Goal: Task Accomplishment & Management: Manage account settings

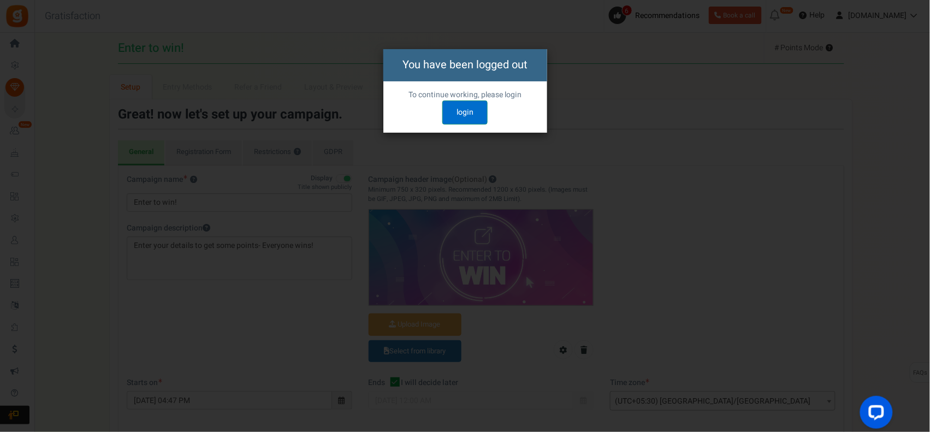
click at [461, 113] on link "login" at bounding box center [464, 112] width 45 height 24
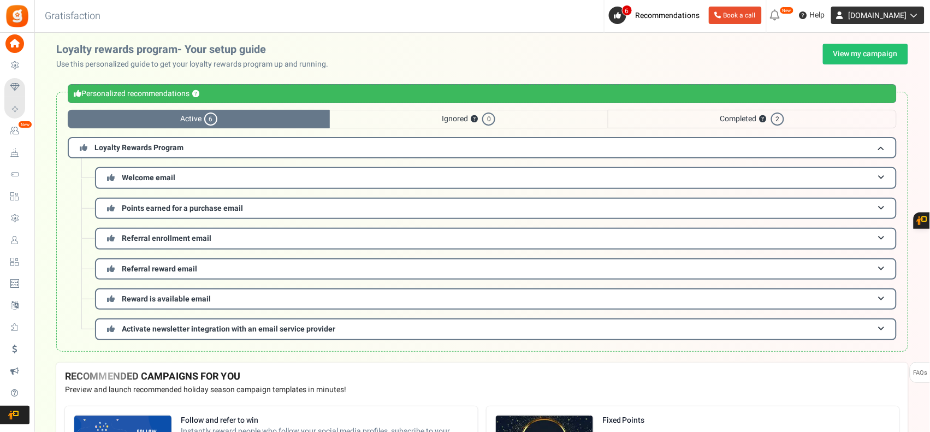
click at [904, 16] on span "[DOMAIN_NAME]" at bounding box center [877, 15] width 58 height 11
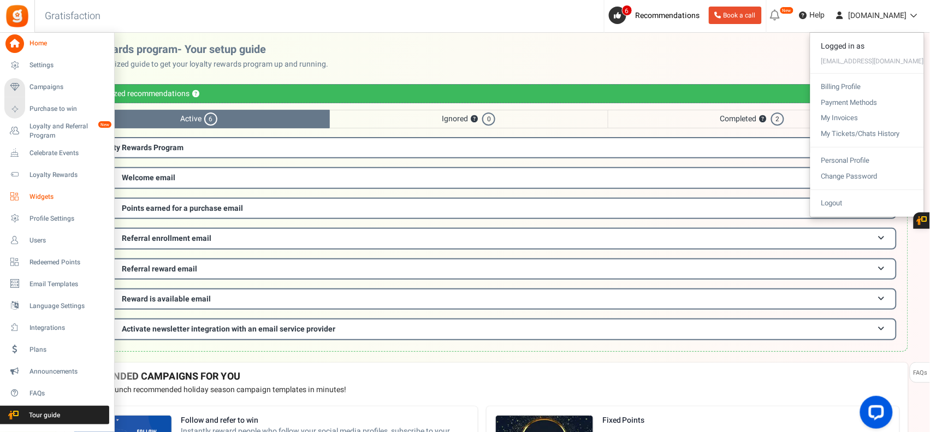
click at [44, 192] on span "Widgets" at bounding box center [67, 196] width 76 height 9
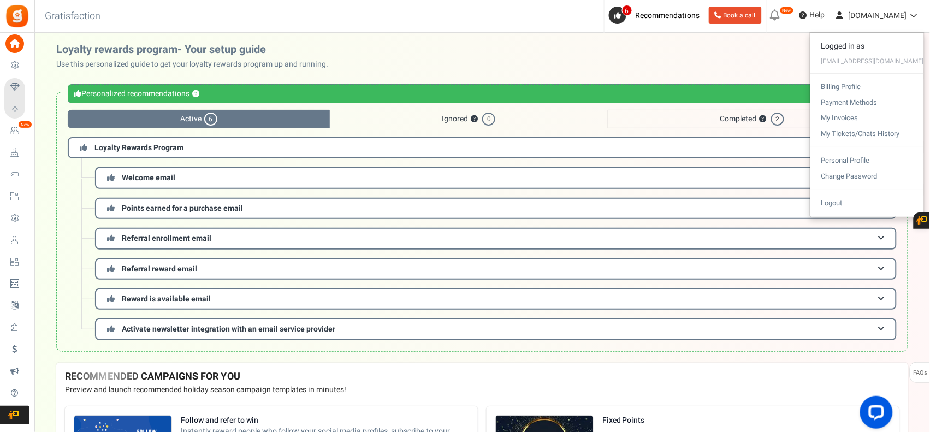
click at [0, 0] on div at bounding box center [0, 0] width 0 height 0
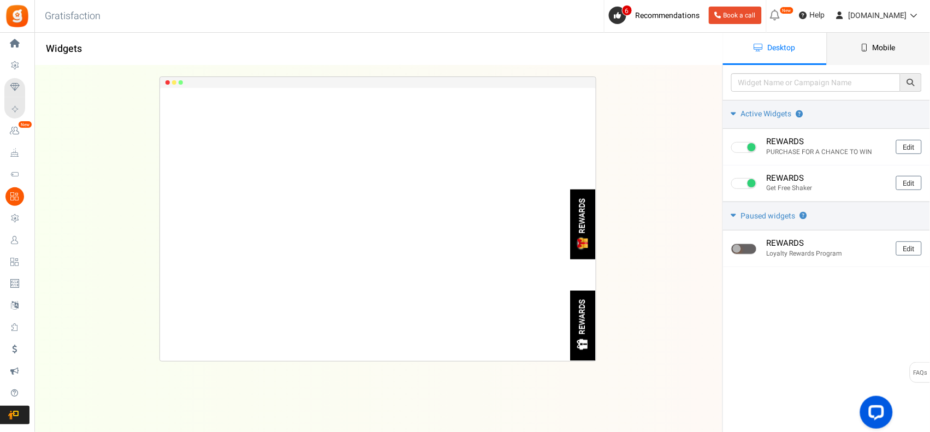
click at [883, 50] on span "Mobile" at bounding box center [883, 47] width 23 height 11
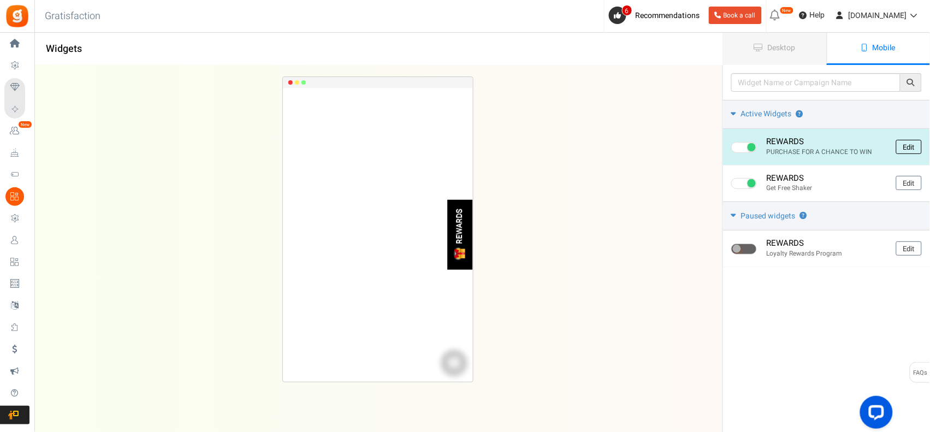
click at [910, 141] on link "Edit" at bounding box center [909, 147] width 26 height 14
click at [0, 0] on div at bounding box center [0, 0] width 0 height 0
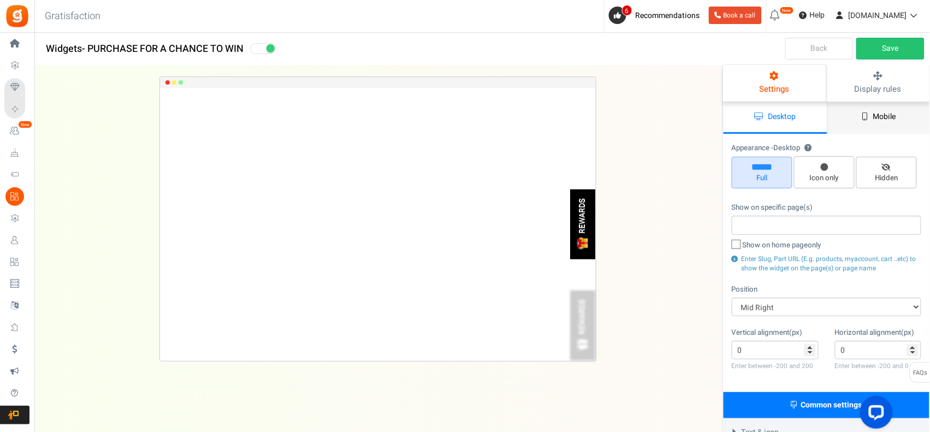
click at [879, 118] on span "Mobile" at bounding box center [884, 116] width 23 height 11
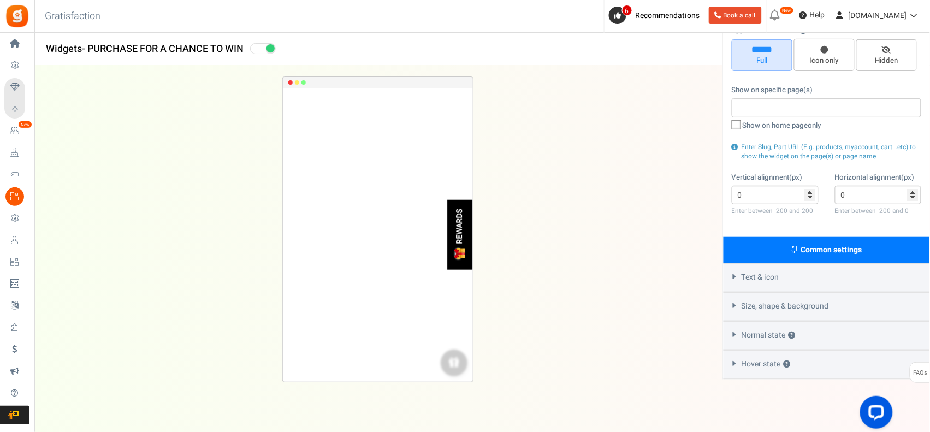
scroll to position [118, 0]
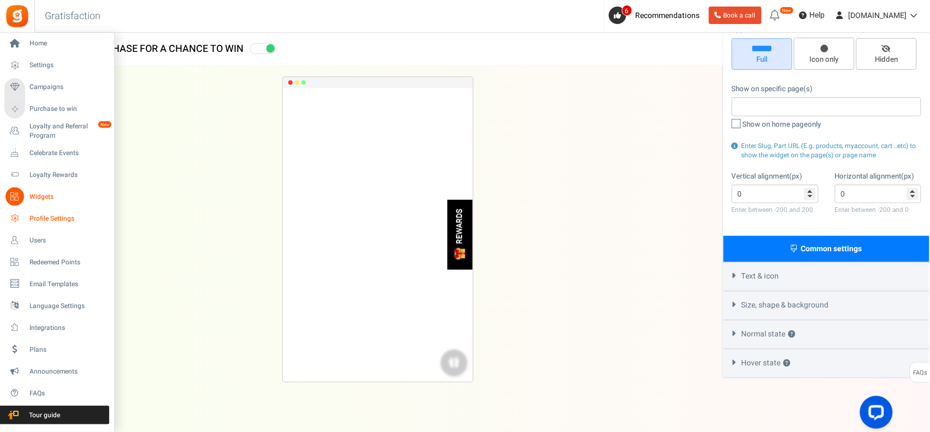
click at [75, 216] on span "Profile Settings" at bounding box center [67, 218] width 76 height 9
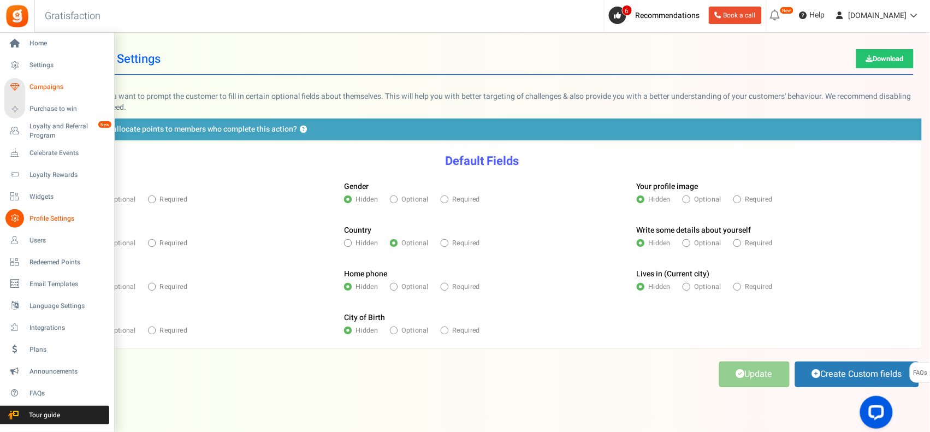
click at [52, 87] on span "Campaigns" at bounding box center [67, 86] width 76 height 9
click at [0, 0] on div at bounding box center [0, 0] width 0 height 0
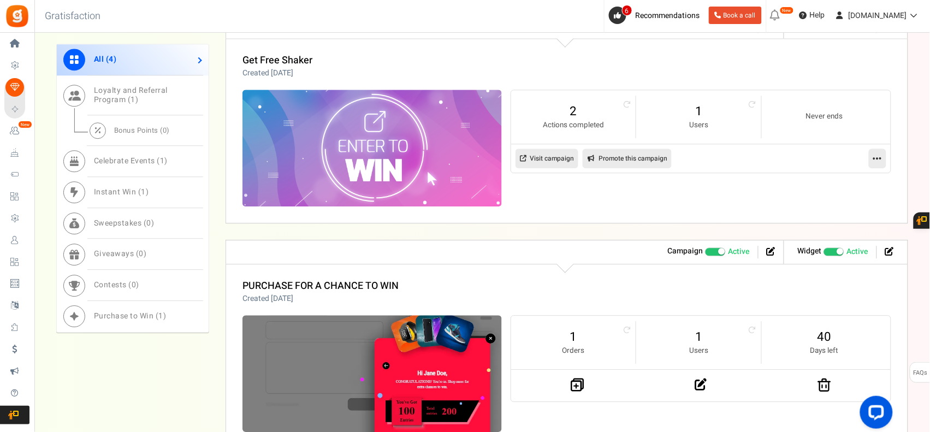
scroll to position [819, 0]
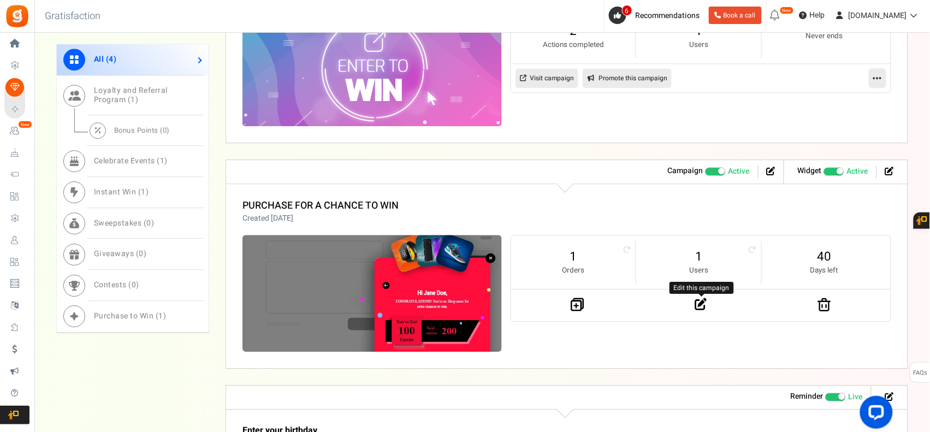
click at [697, 307] on icon at bounding box center [701, 304] width 12 height 12
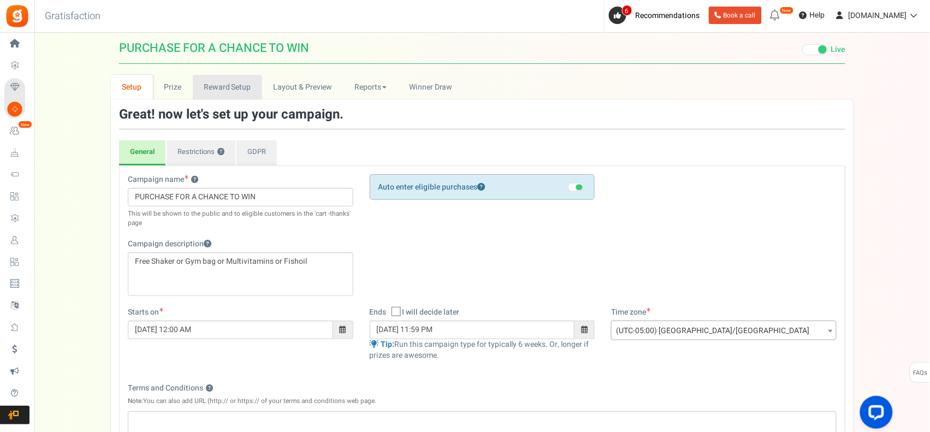
click at [239, 88] on link "Reward Setup" at bounding box center [227, 87] width 69 height 25
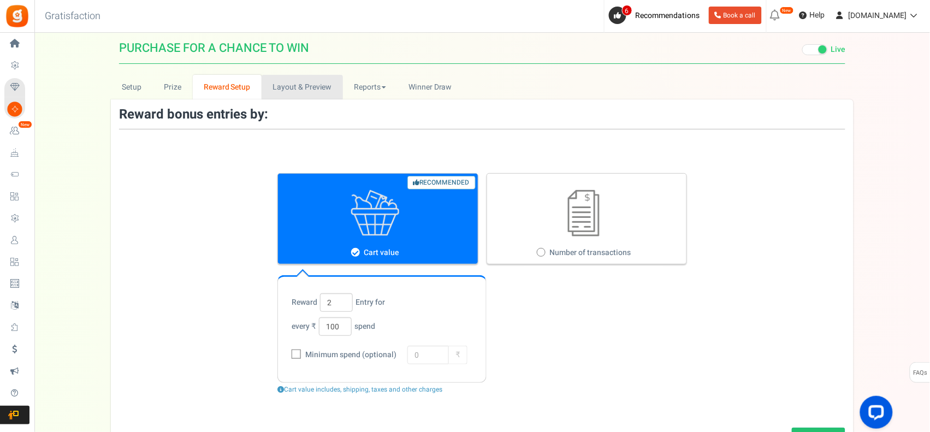
click at [296, 84] on link "Layout & Preview" at bounding box center [302, 87] width 81 height 25
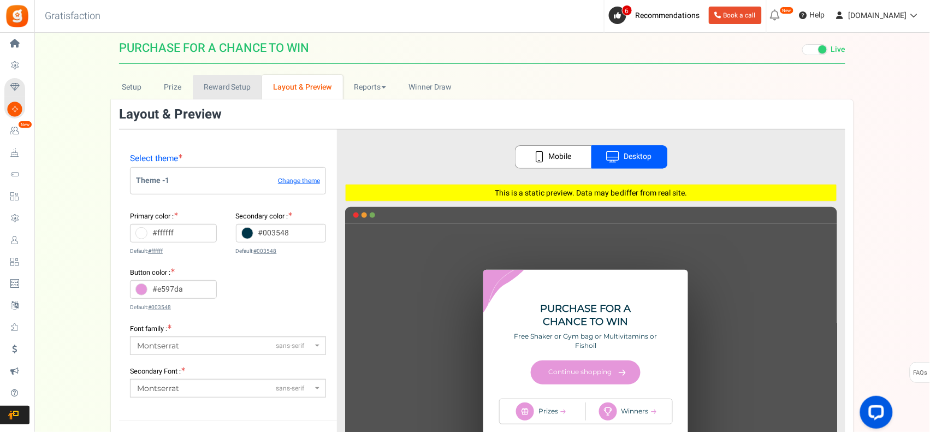
click at [239, 83] on link "Reward Setup" at bounding box center [227, 87] width 69 height 25
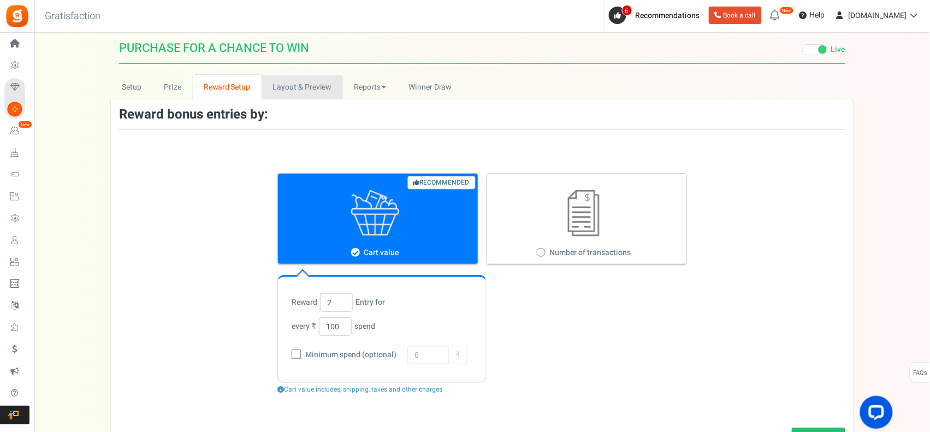
click at [313, 85] on link "Layout & Preview" at bounding box center [302, 87] width 81 height 25
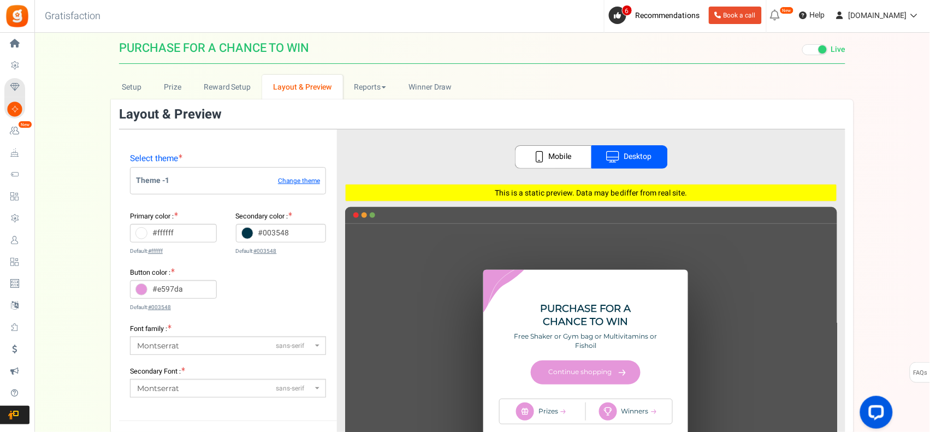
click at [541, 157] on icon at bounding box center [539, 156] width 9 height 11
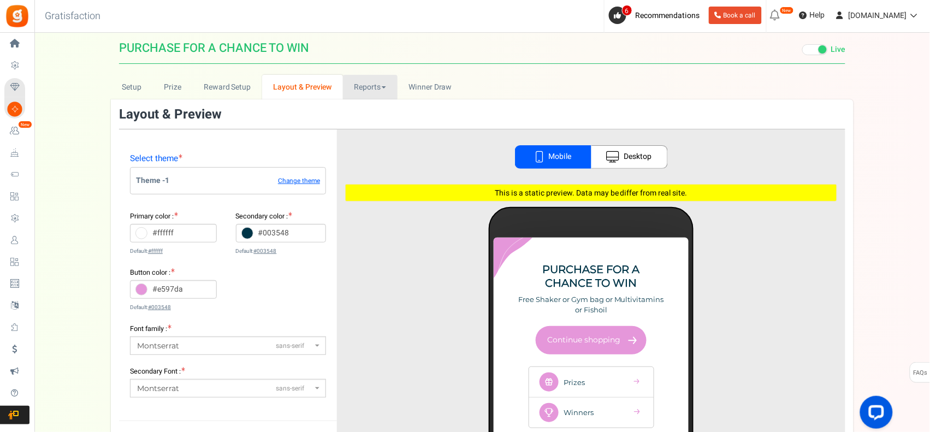
click at [359, 93] on link "Reports" at bounding box center [370, 87] width 55 height 25
click at [448, 93] on span "Winner Draw" at bounding box center [429, 86] width 43 height 11
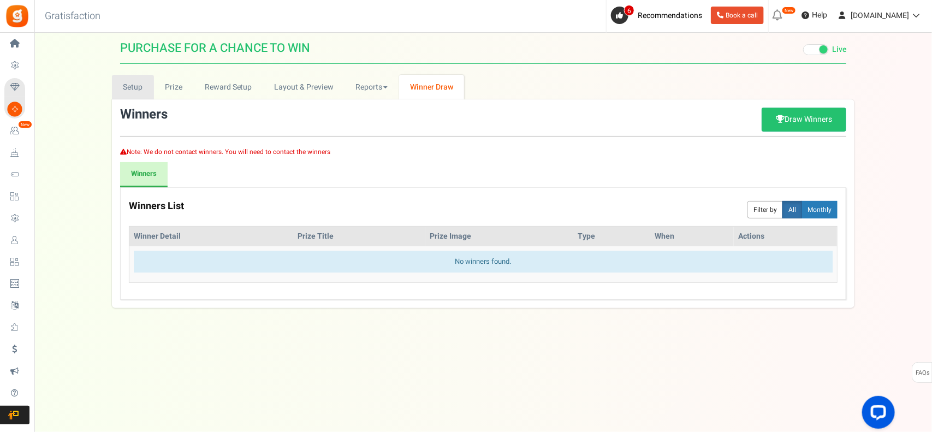
click at [121, 86] on link "Setup" at bounding box center [133, 87] width 42 height 25
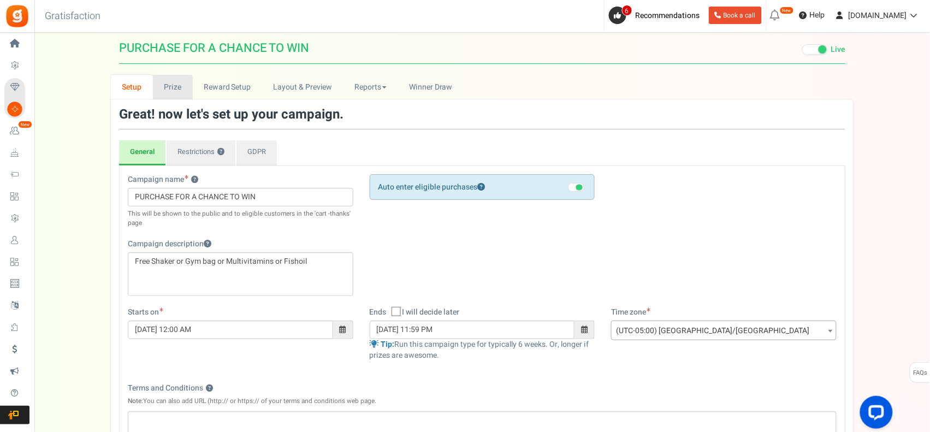
click at [174, 82] on link "Prize" at bounding box center [173, 87] width 40 height 25
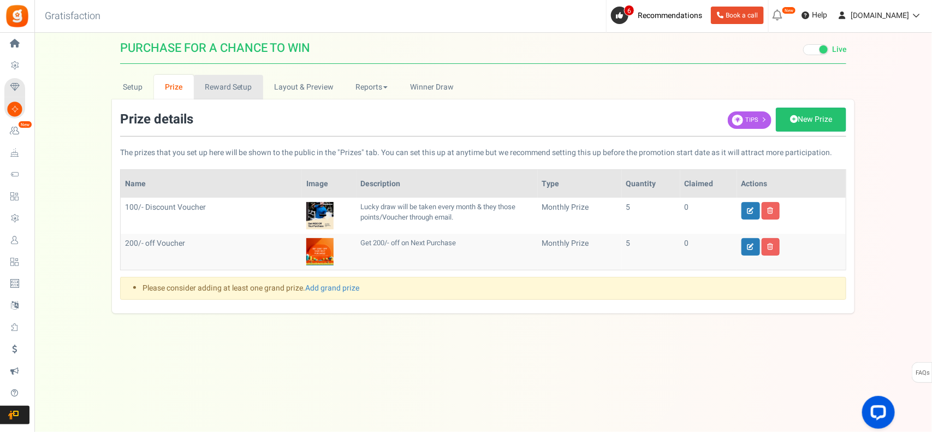
click at [209, 91] on link "Reward Setup" at bounding box center [228, 87] width 69 height 25
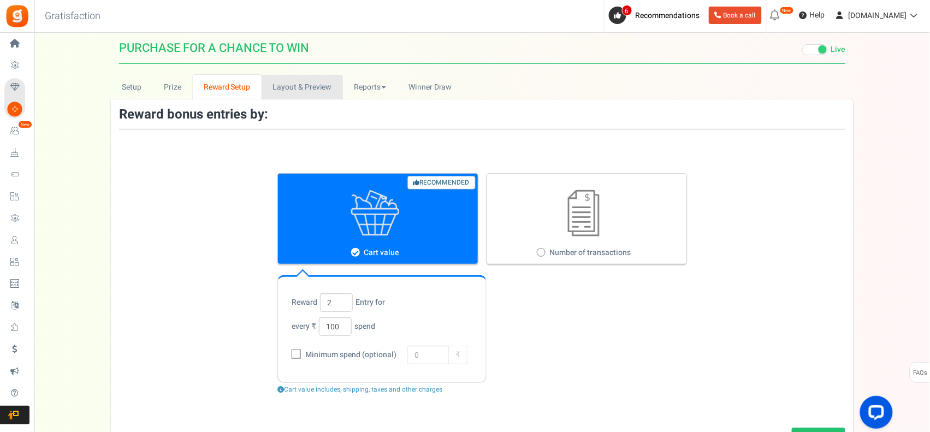
click at [283, 85] on link "Layout & Preview" at bounding box center [302, 87] width 81 height 25
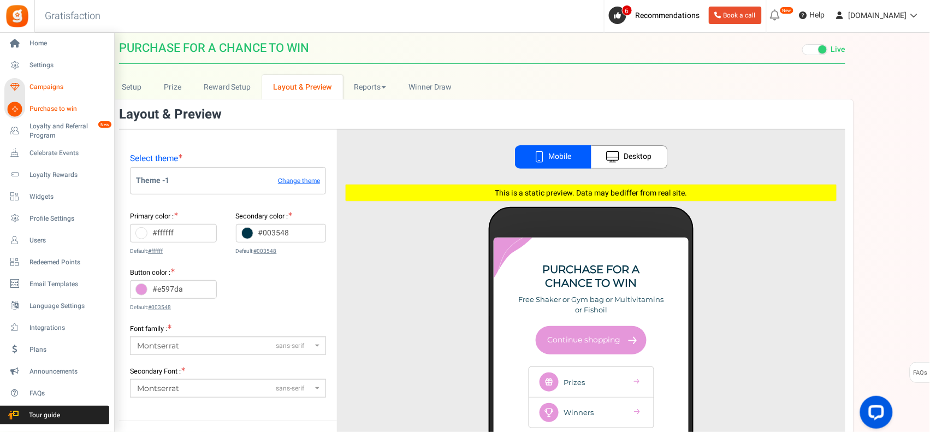
click at [42, 86] on span "Campaigns" at bounding box center [67, 86] width 76 height 9
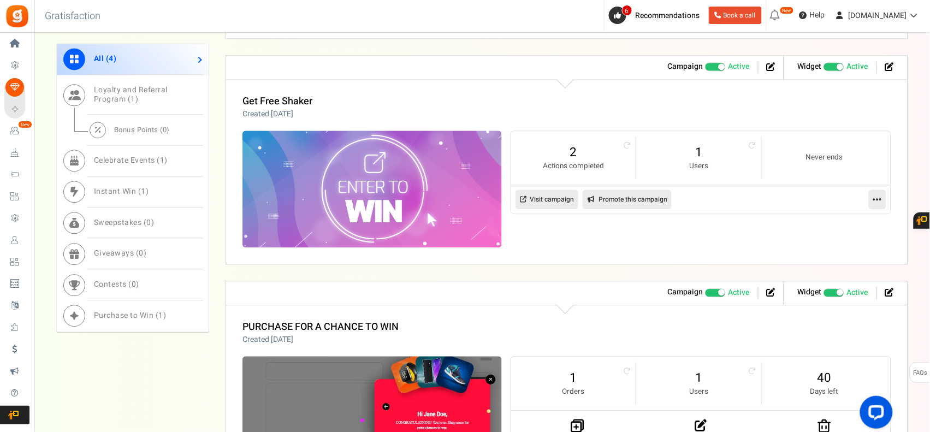
scroll to position [859, 0]
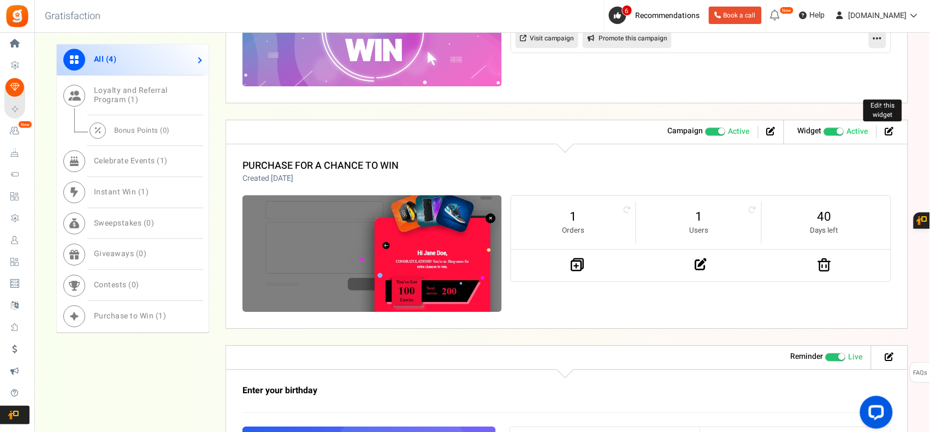
click at [886, 135] on icon at bounding box center [889, 131] width 9 height 9
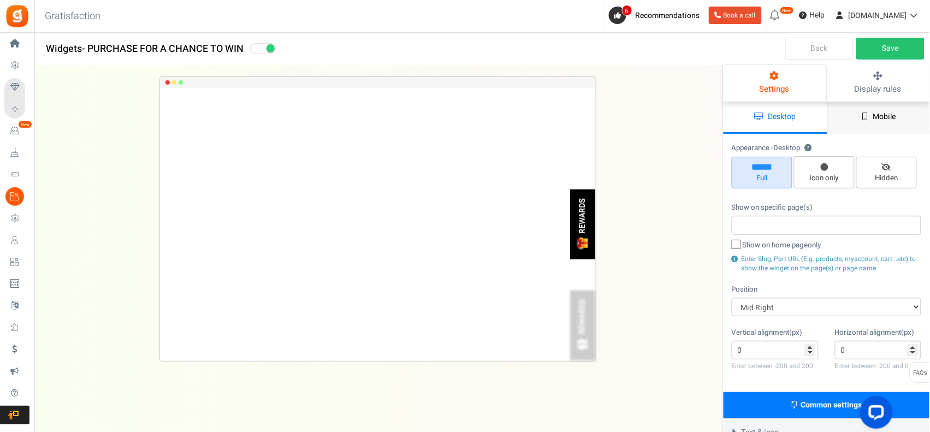
click at [889, 119] on span "Mobile" at bounding box center [884, 116] width 23 height 11
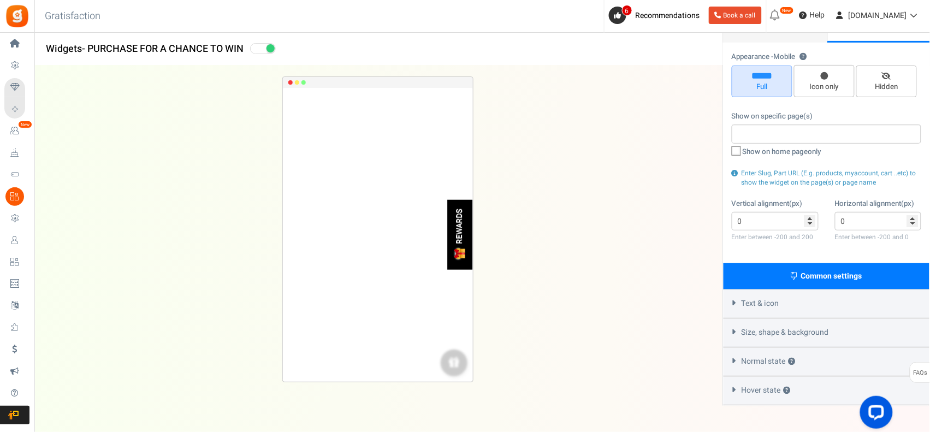
scroll to position [119, 0]
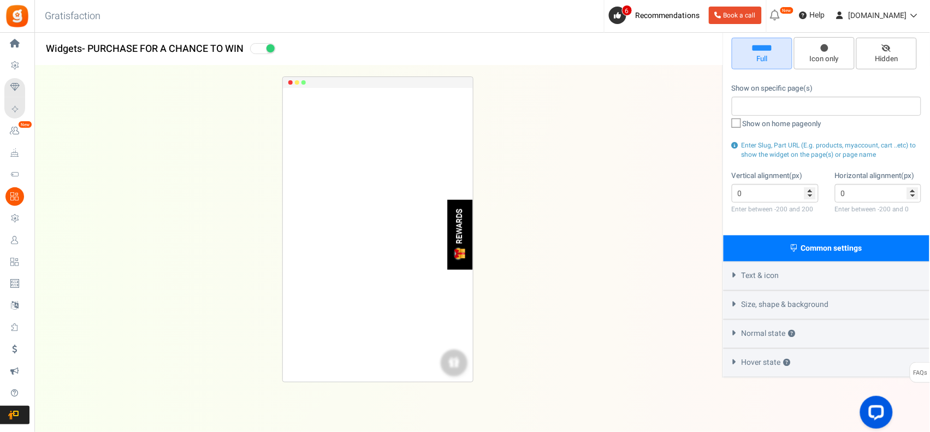
click at [798, 270] on div "Text & icon" at bounding box center [826, 276] width 206 height 29
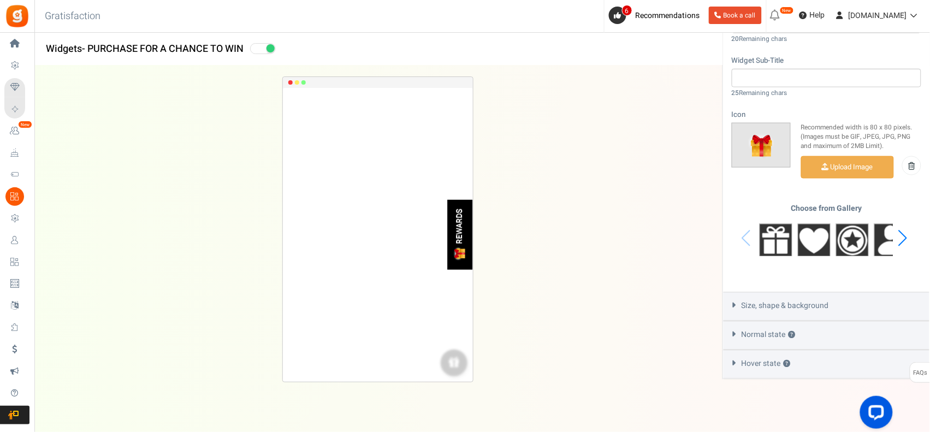
click at [797, 296] on div "Size, shape & background" at bounding box center [826, 306] width 206 height 29
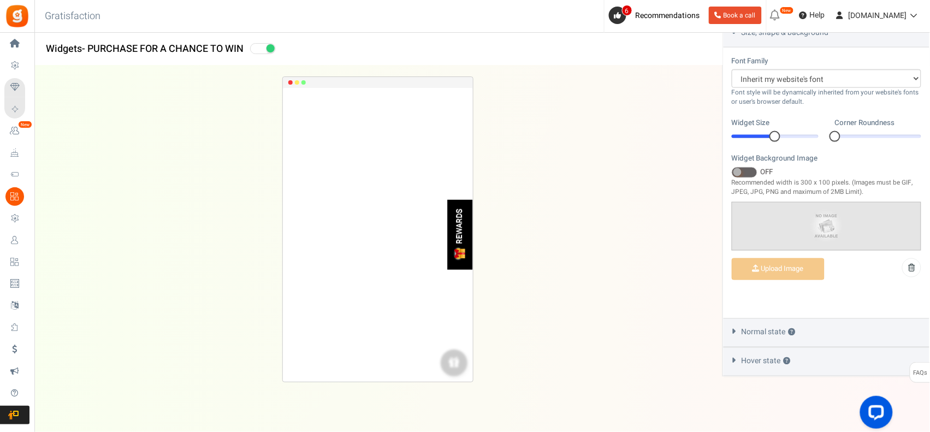
scroll to position [374, 0]
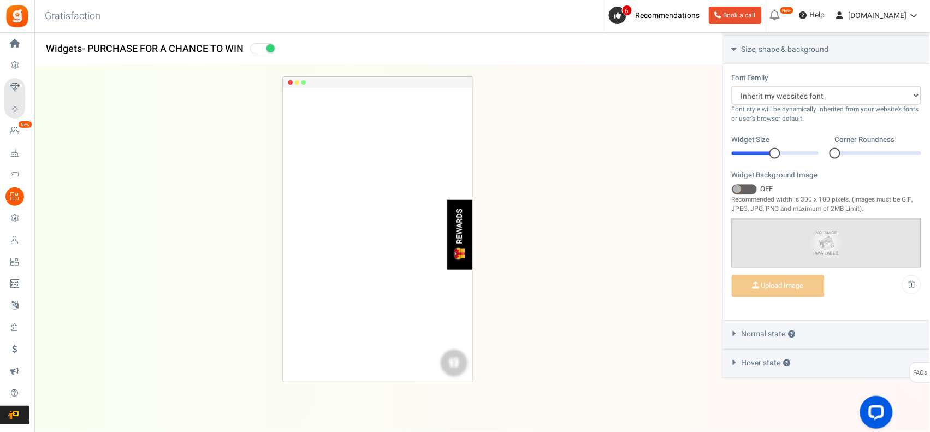
click at [776, 331] on span "Normal state ?" at bounding box center [768, 334] width 54 height 11
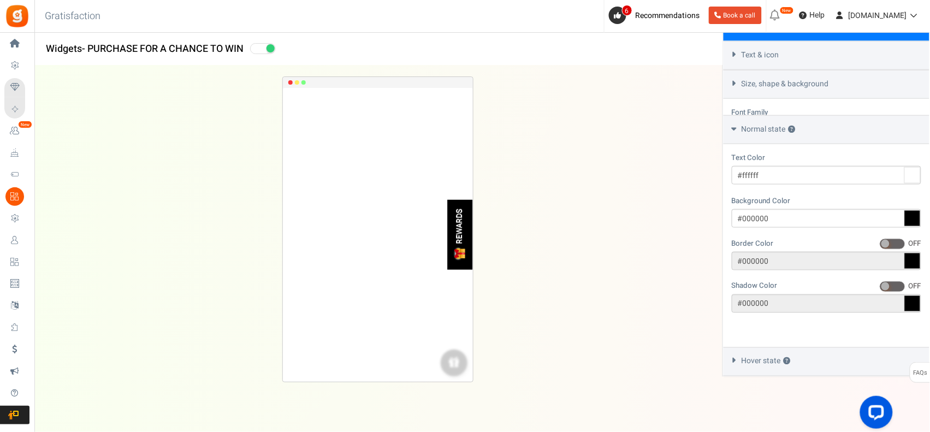
scroll to position [306, 0]
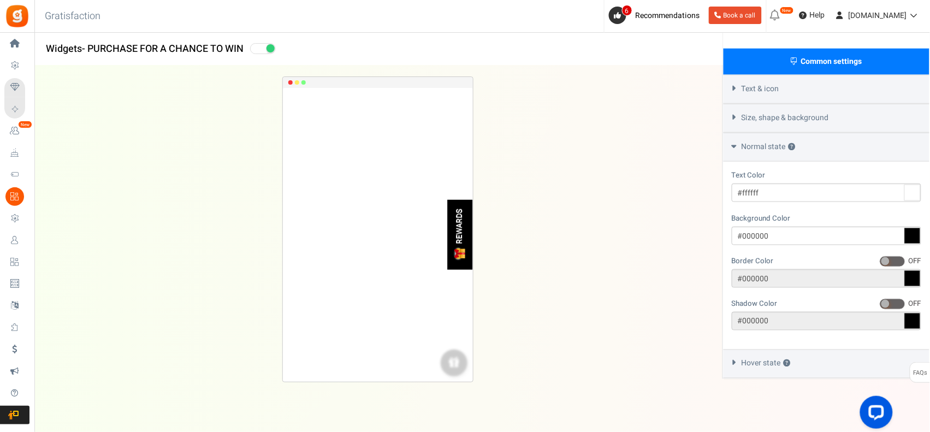
click at [755, 358] on span "Hover state ?" at bounding box center [765, 363] width 49 height 11
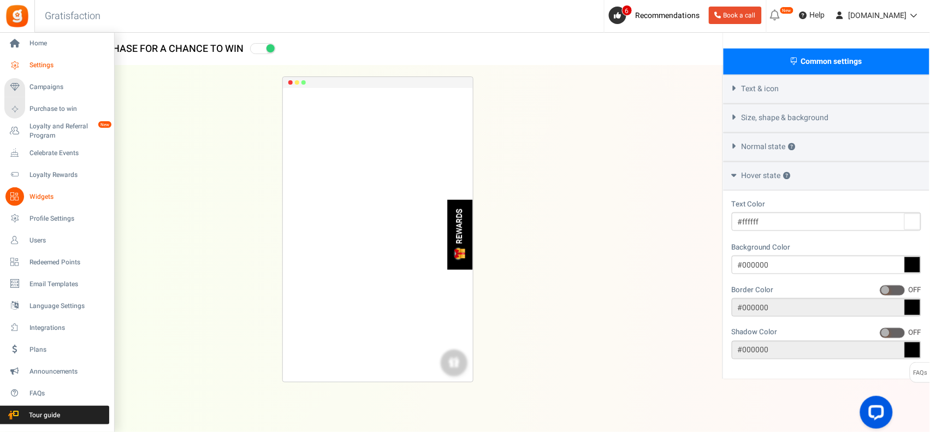
click at [64, 63] on span "Settings" at bounding box center [67, 65] width 76 height 9
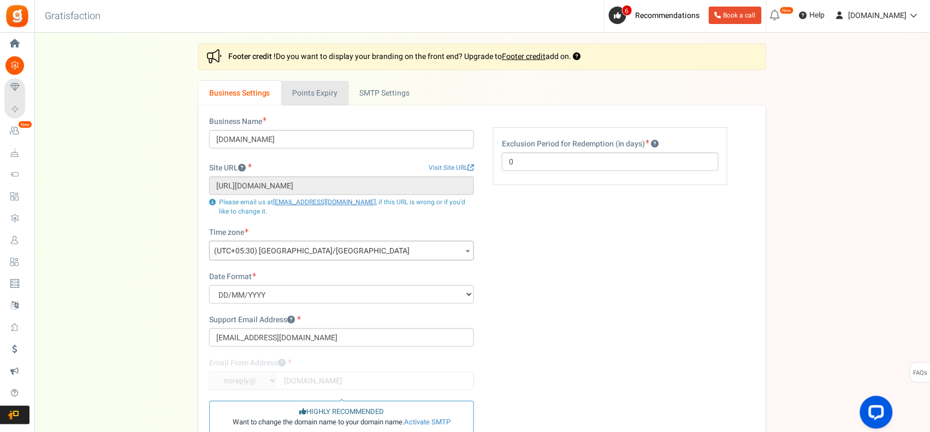
click at [334, 93] on link "Points Expiry" at bounding box center [314, 93] width 67 height 25
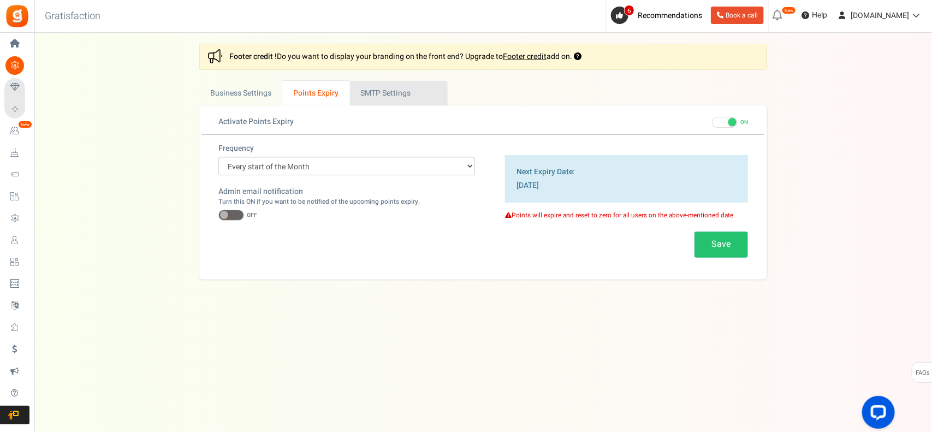
click at [396, 94] on link "Active SMTP Settings" at bounding box center [399, 93] width 98 height 25
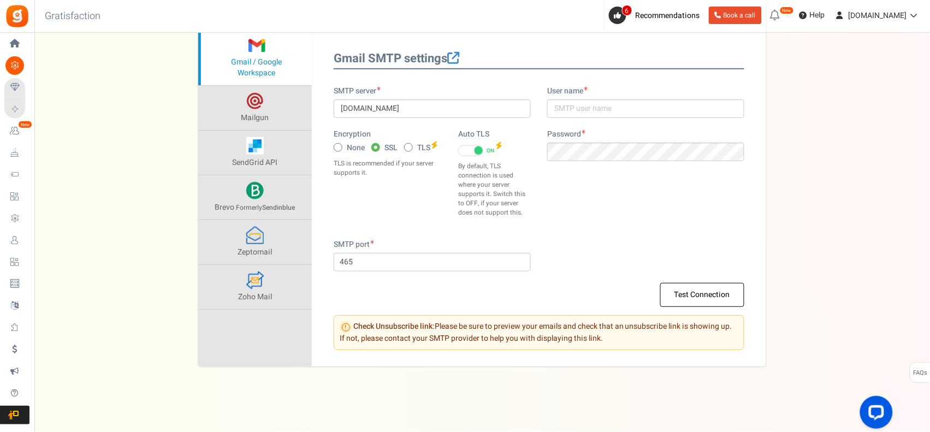
scroll to position [145, 0]
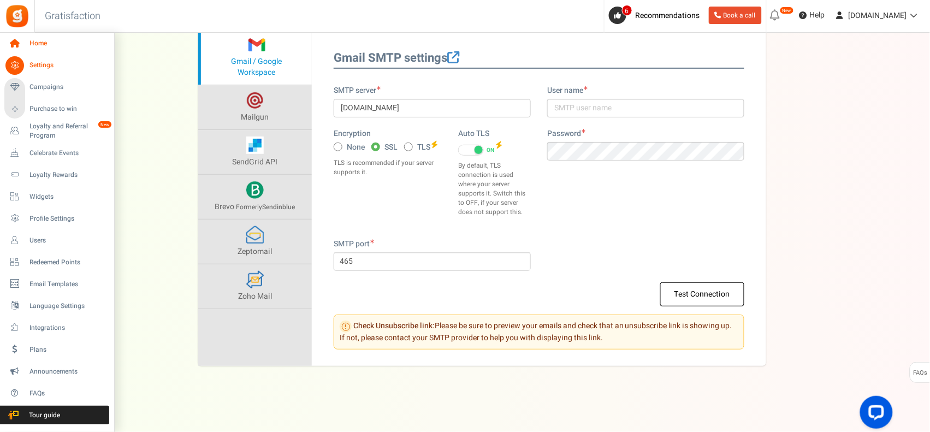
click at [25, 39] on link "Home" at bounding box center [56, 43] width 105 height 19
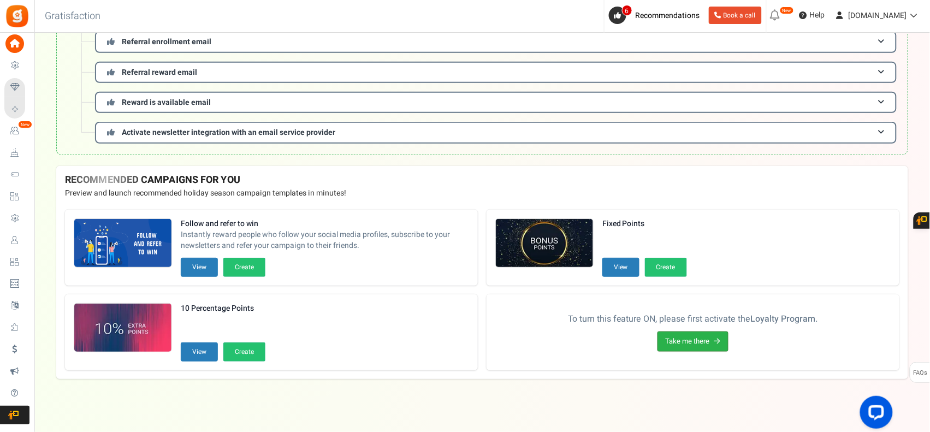
scroll to position [198, 0]
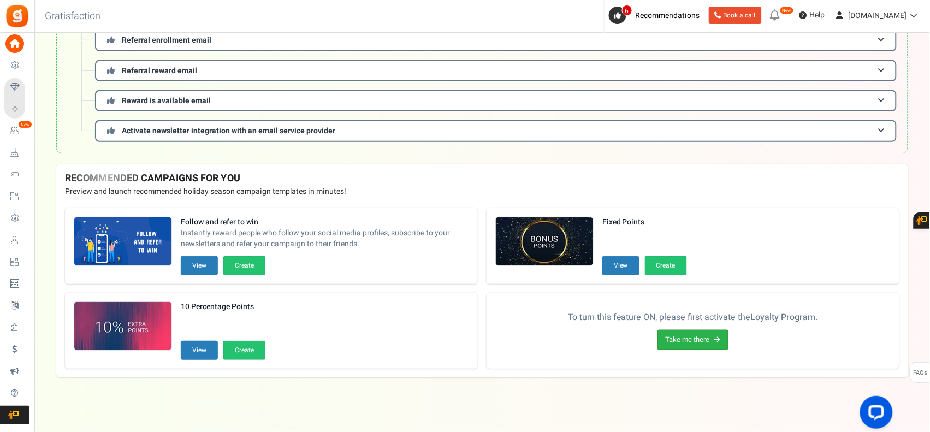
click at [688, 341] on link "Take me there" at bounding box center [692, 340] width 71 height 20
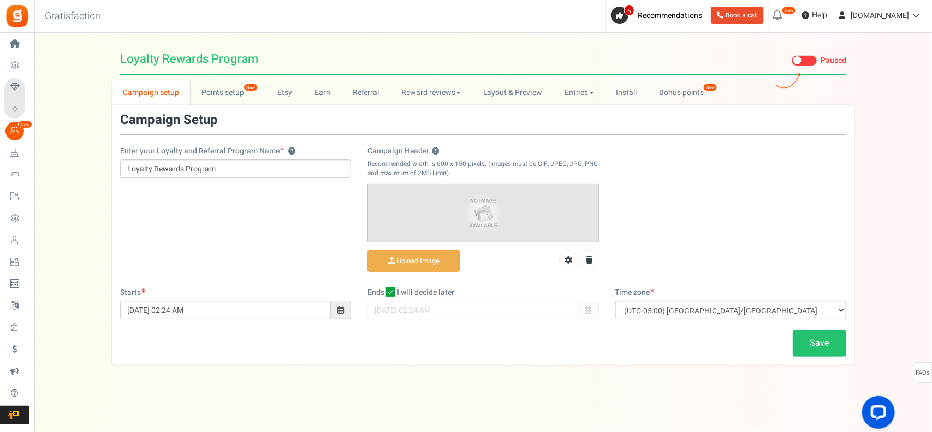
click at [803, 63] on span at bounding box center [805, 60] width 26 height 11
click at [792, 63] on input "Live Paused" at bounding box center [792, 60] width 0 height 7
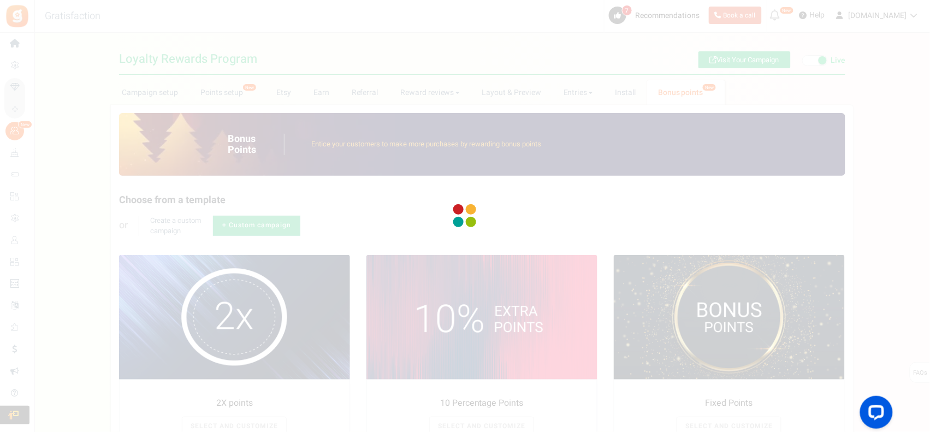
radio input "true"
type input "2"
radio input "true"
type input "25/08/2025 12:01 AM"
type input "06/10/2025 11:59 PM"
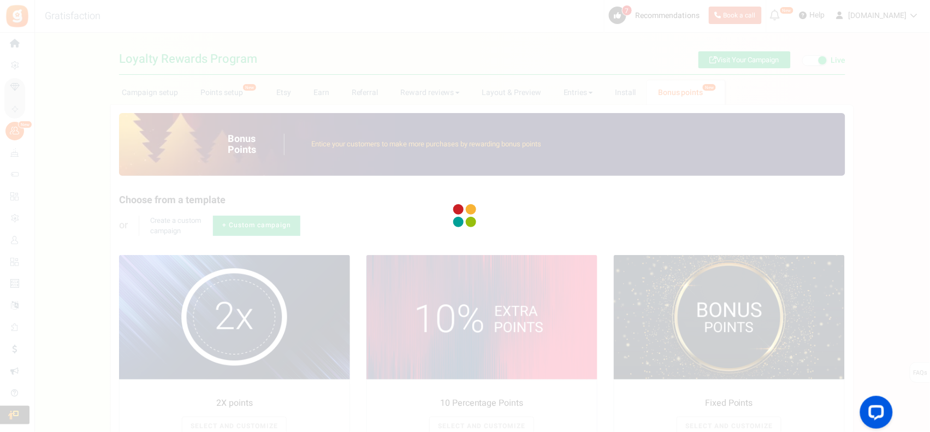
type textarea "2X points"
type textarea "Bonus Points description"
type input "#000000"
type input "#ffbe84"
type input "#000000"
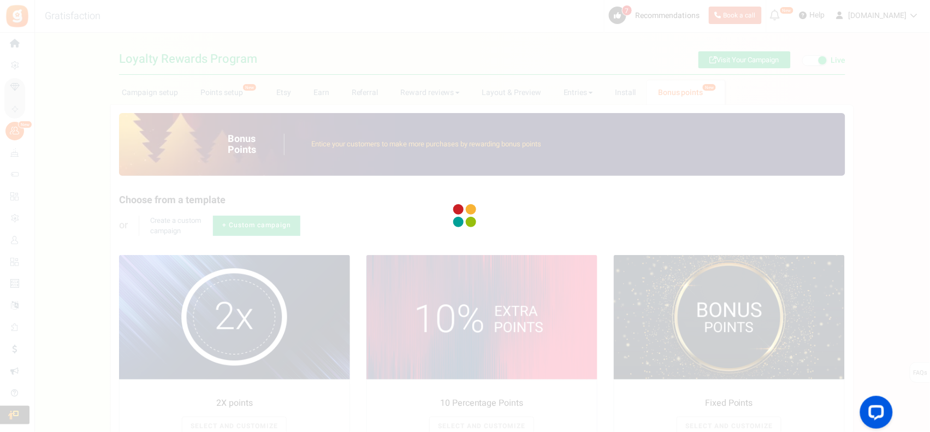
type input "#ffffff"
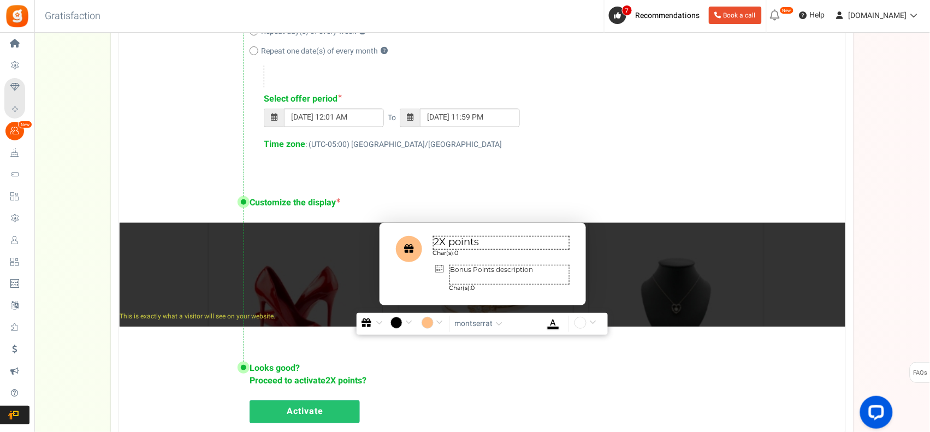
scroll to position [637, 0]
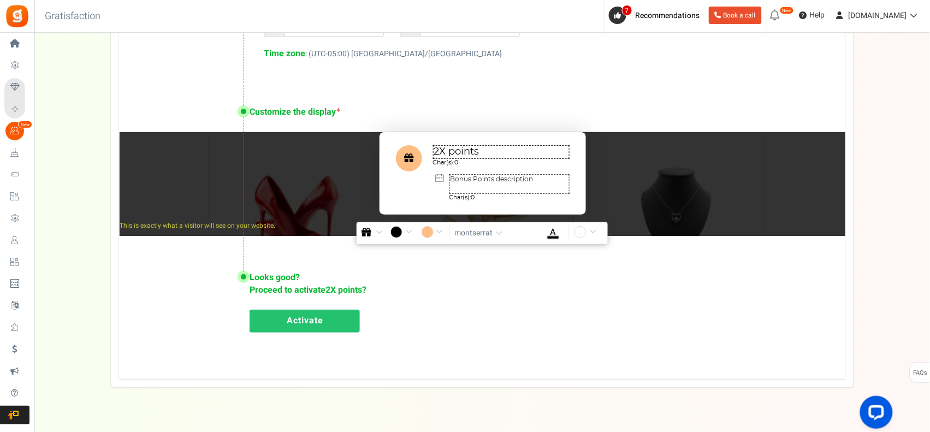
click at [291, 325] on link "Activate" at bounding box center [305, 321] width 110 height 23
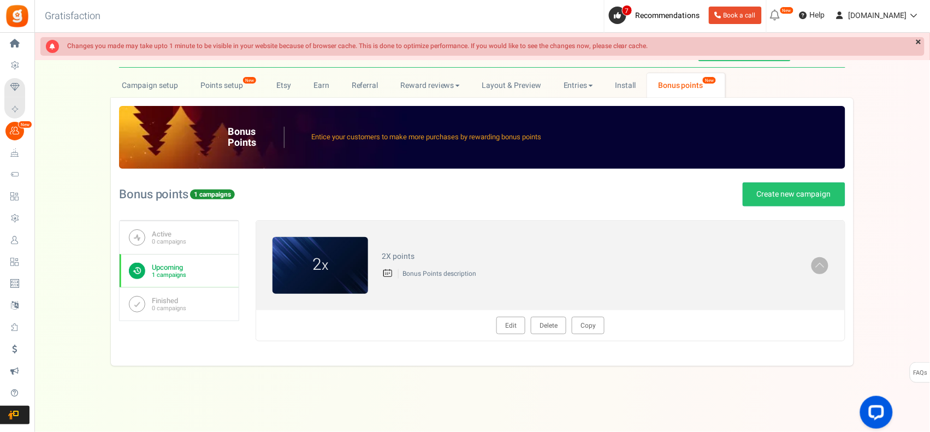
scroll to position [7, 0]
click at [151, 84] on link "Campaign setup" at bounding box center [150, 85] width 78 height 25
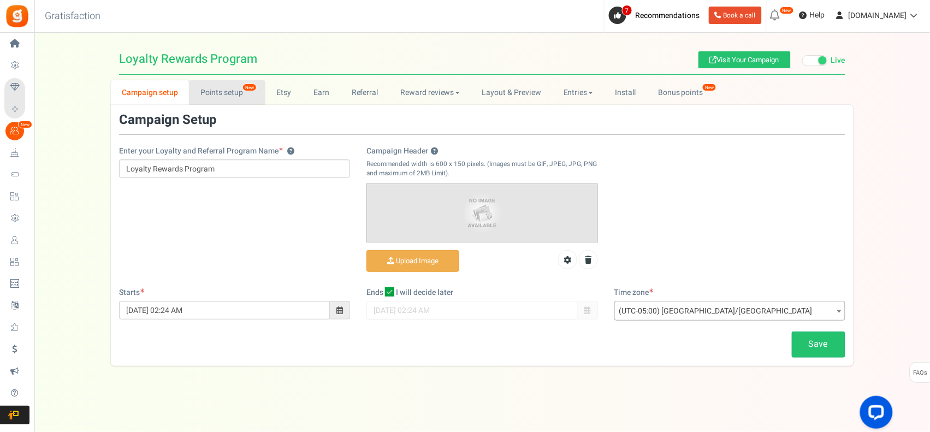
click at [215, 89] on link "Points setup New" at bounding box center [227, 92] width 76 height 25
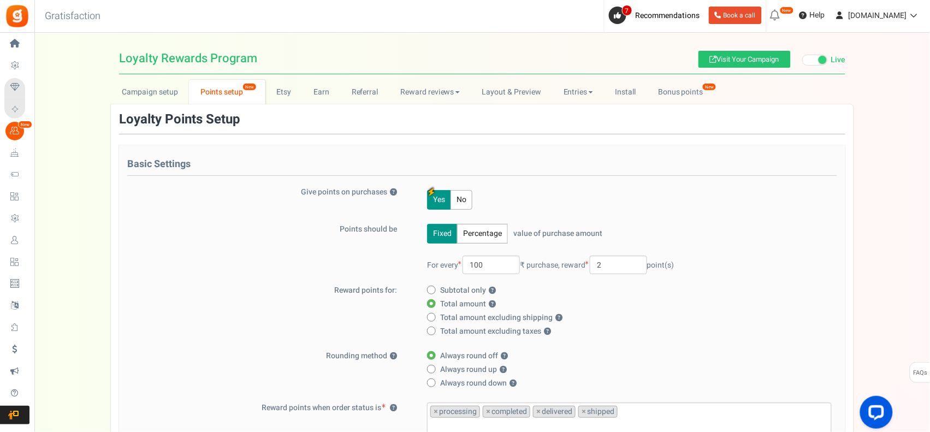
scroll to position [0, 0]
click at [278, 96] on link "Etsy" at bounding box center [283, 92] width 37 height 25
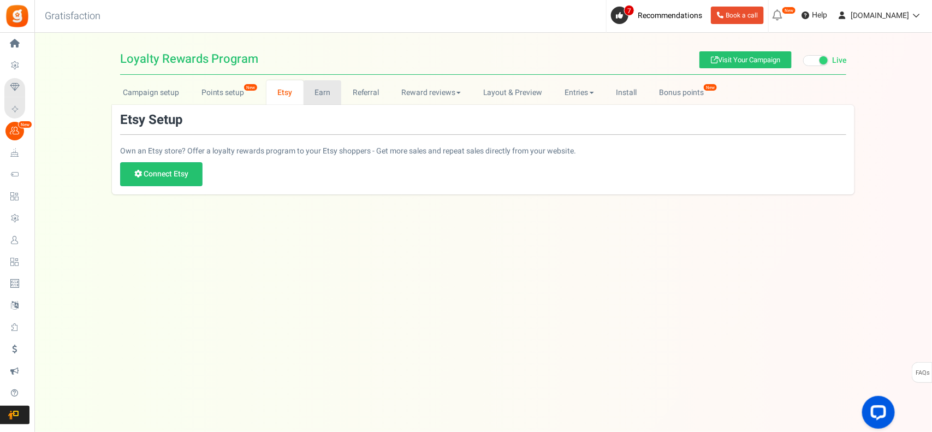
click at [313, 91] on link "Earn" at bounding box center [323, 92] width 38 height 25
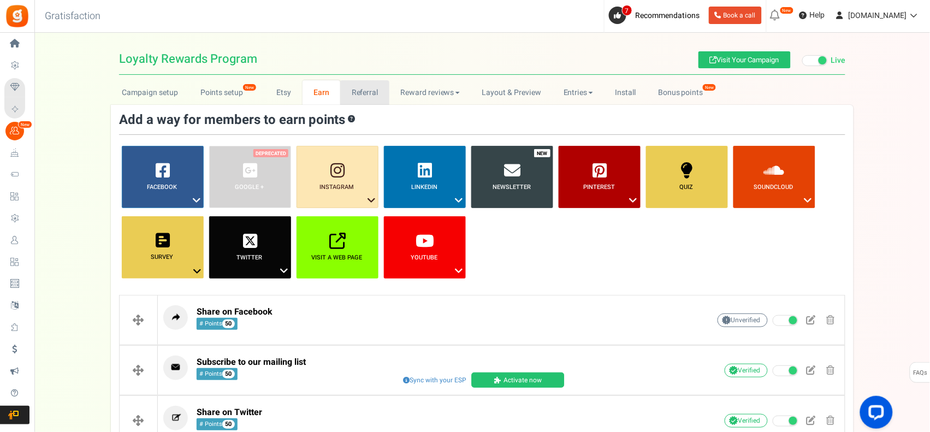
click at [373, 92] on link "Referral" at bounding box center [364, 92] width 49 height 25
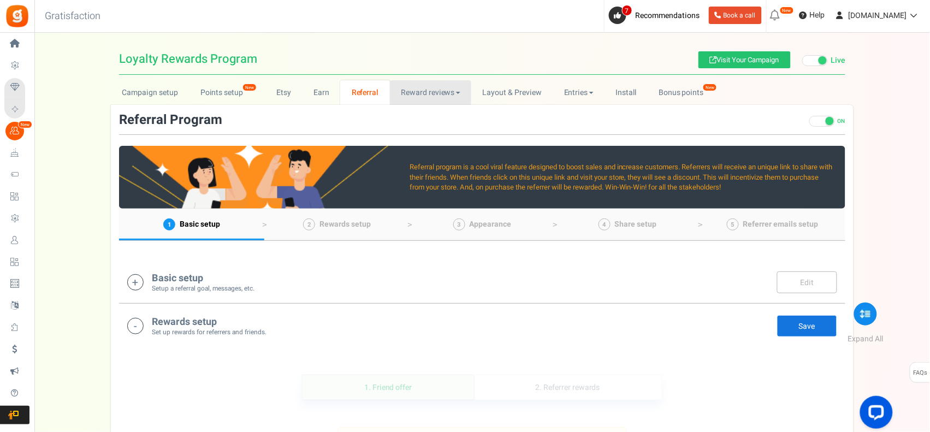
click at [422, 92] on link "Reward reviews" at bounding box center [430, 92] width 81 height 25
click at [489, 91] on link "Layout & Preview" at bounding box center [511, 92] width 81 height 25
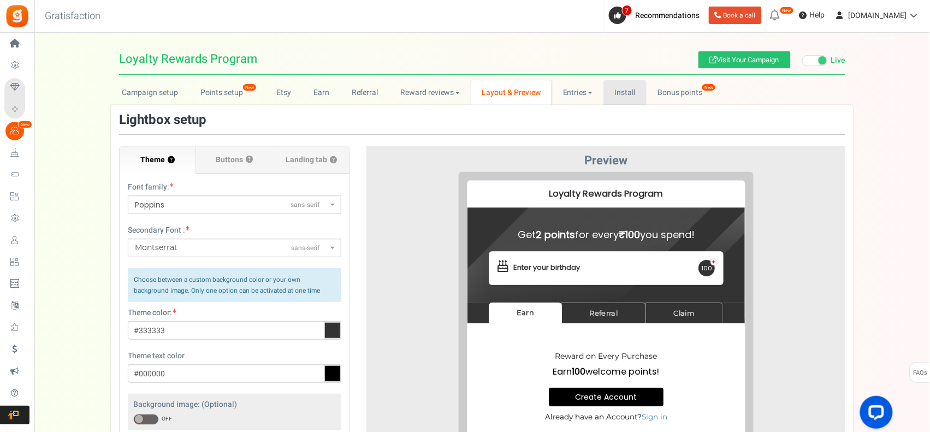
click at [621, 85] on link "Install" at bounding box center [624, 92] width 43 height 25
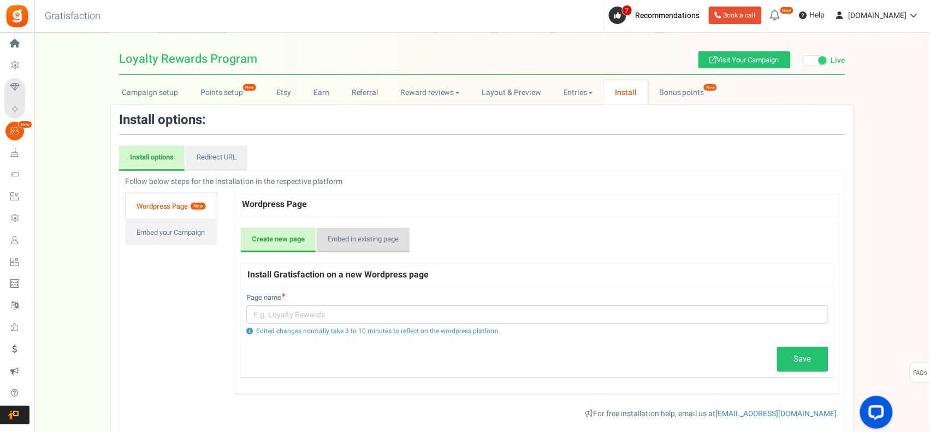
click at [370, 241] on link "Embed in existing page" at bounding box center [363, 240] width 93 height 25
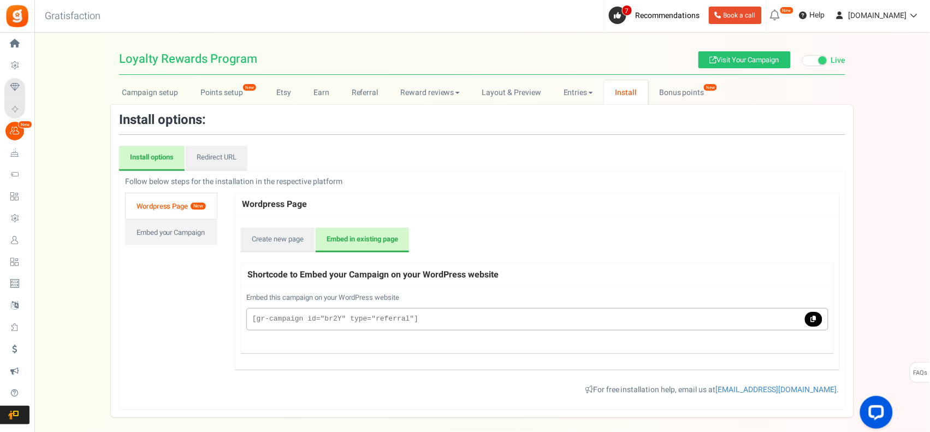
click at [367, 316] on code "[gr-campaign id="br2Y" type="referral"]" at bounding box center [511, 319] width 519 height 10
click at [810, 316] on link at bounding box center [813, 319] width 17 height 15
click at [674, 91] on link "Bonus points New" at bounding box center [687, 92] width 78 height 25
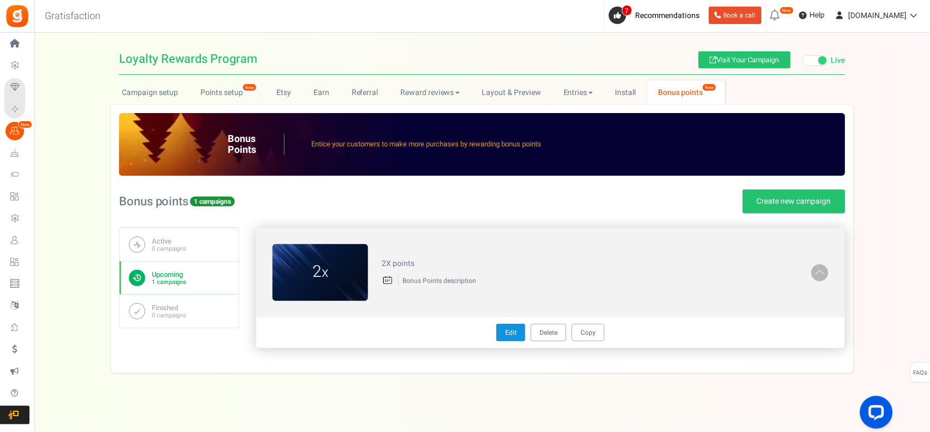
click at [516, 337] on link "Edit" at bounding box center [510, 332] width 29 height 17
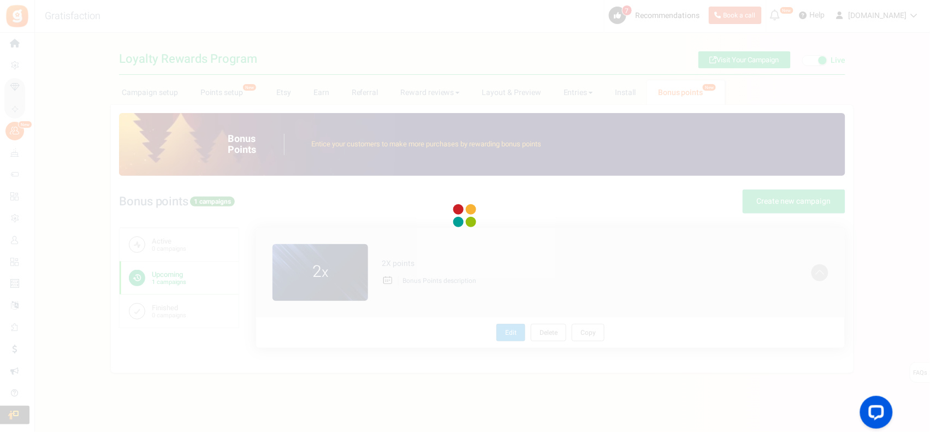
radio input "true"
type input "2"
radio input "true"
type input "25/08/2025 12:01 AM"
type input "06/10/2025 11:59 PM"
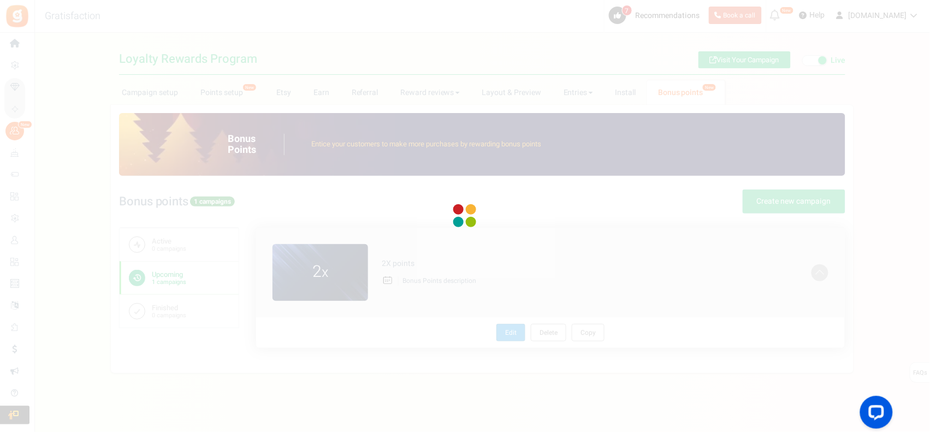
type textarea "2X points"
type textarea "Bonus Points description"
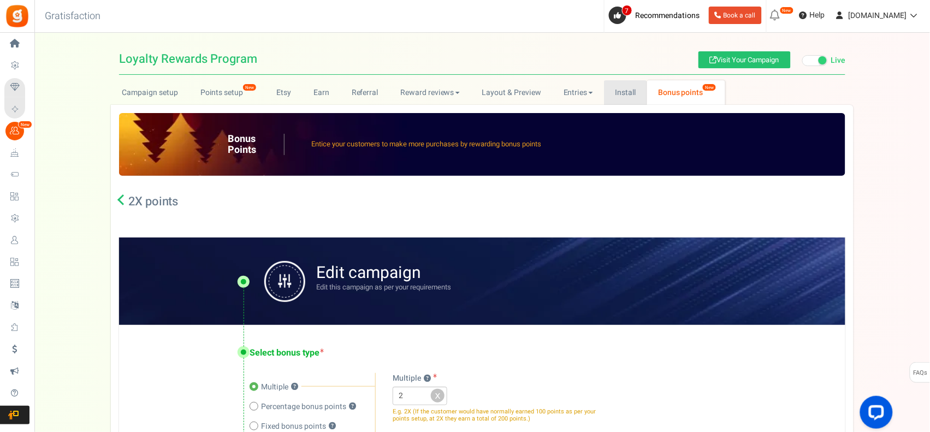
click at [632, 88] on link "Install" at bounding box center [625, 92] width 43 height 25
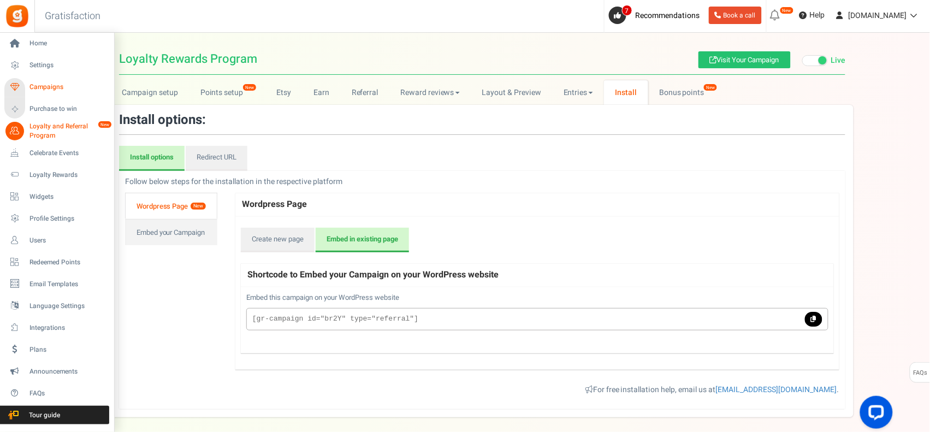
click at [64, 86] on span "Campaigns" at bounding box center [67, 86] width 76 height 9
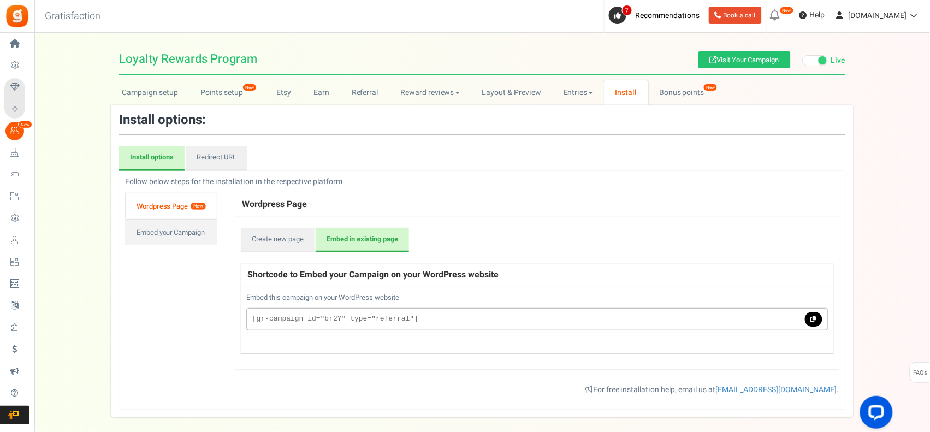
click at [0, 0] on div at bounding box center [0, 0] width 0 height 0
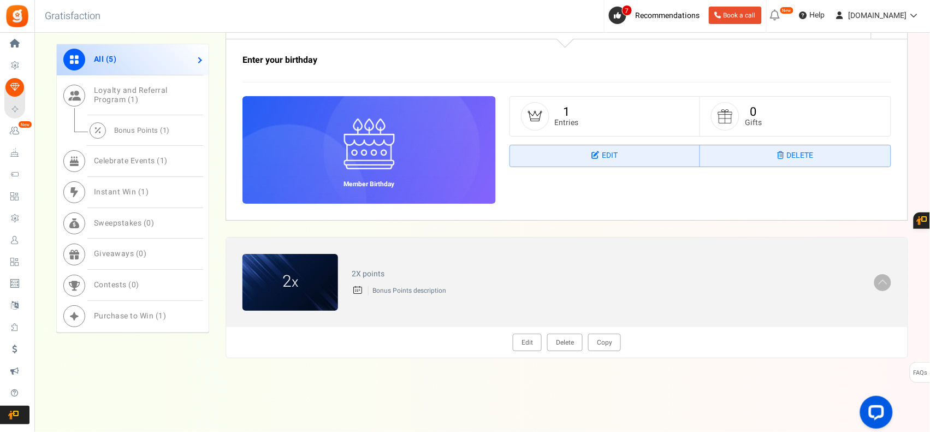
scroll to position [1111, 0]
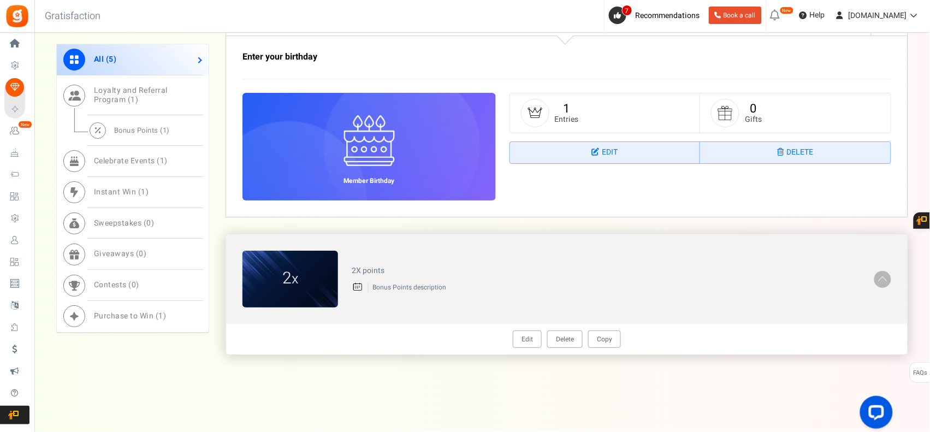
click at [882, 277] on span at bounding box center [882, 278] width 11 height 13
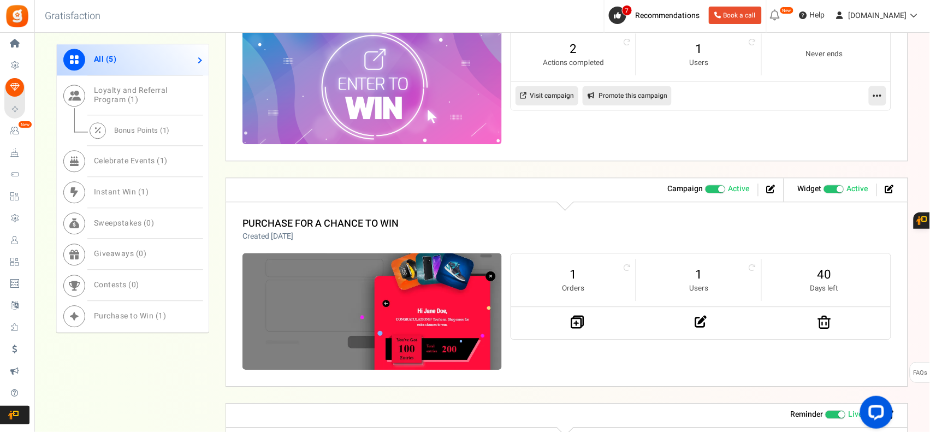
scroll to position [625, 0]
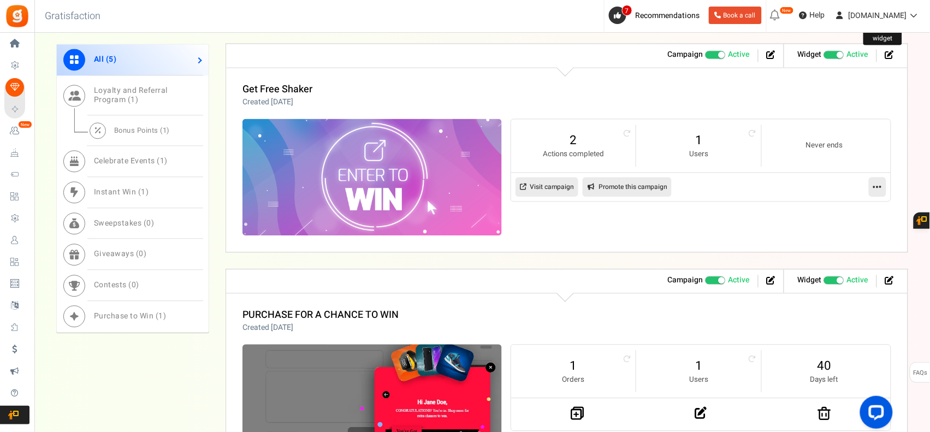
click at [890, 55] on icon at bounding box center [889, 54] width 9 height 9
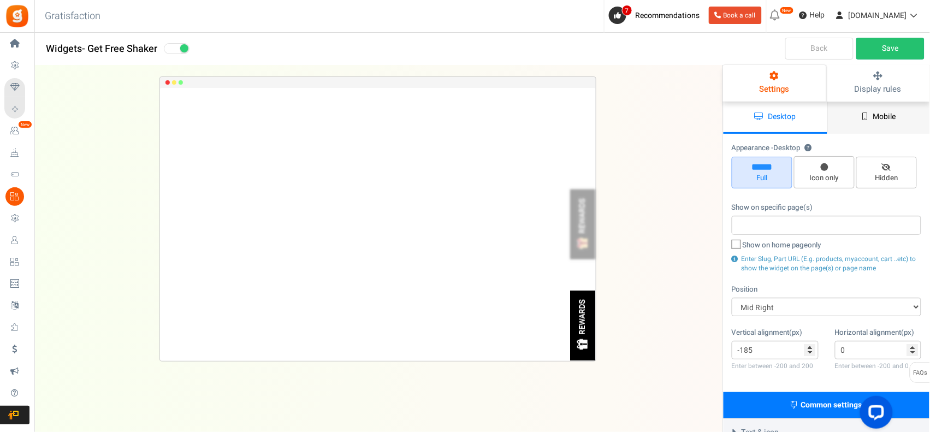
click at [892, 123] on link "Mobile" at bounding box center [879, 118] width 104 height 32
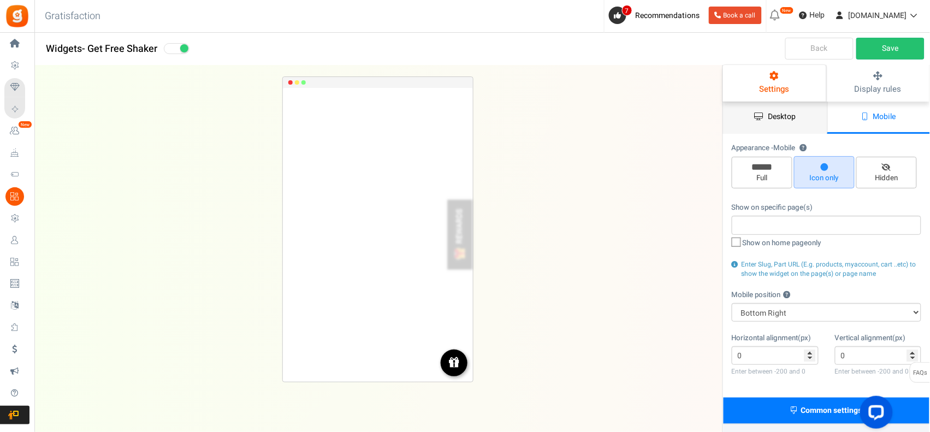
click at [783, 123] on link "Desktop" at bounding box center [775, 118] width 104 height 32
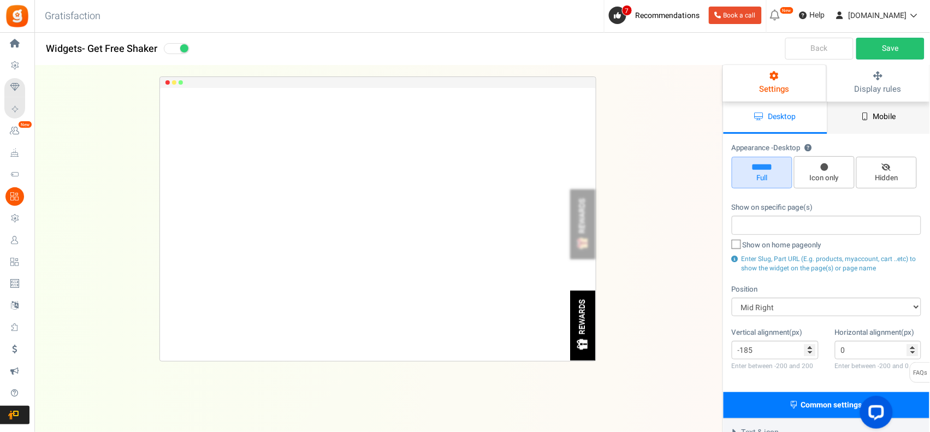
click at [872, 115] on link "Mobile" at bounding box center [879, 118] width 104 height 32
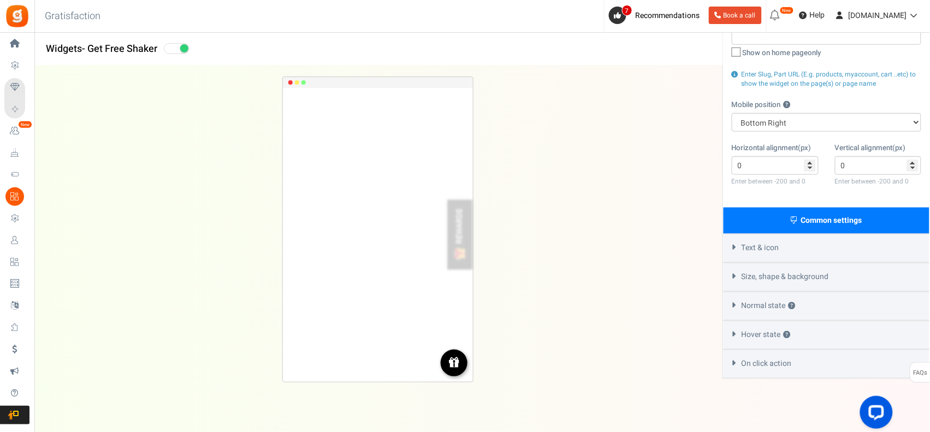
scroll to position [99, 0]
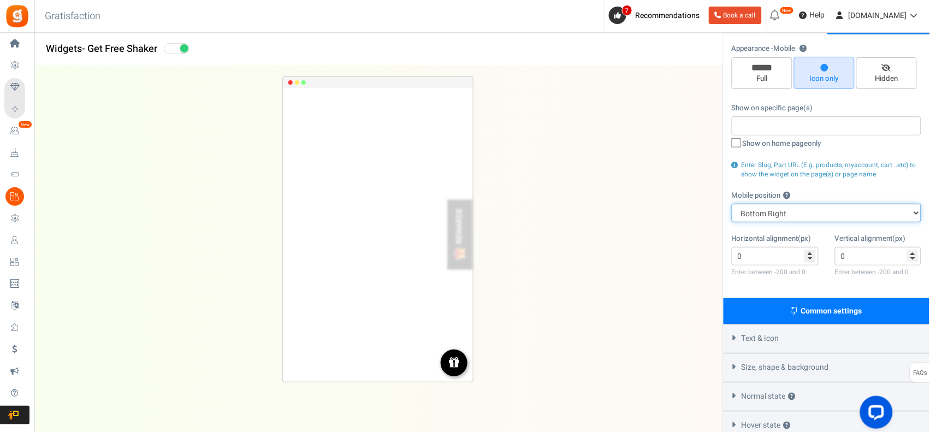
click at [828, 212] on select "Top Right Top Left Top Center Bottom Right Bottom Left Bottom Center" at bounding box center [826, 213] width 189 height 19
click at [842, 149] on div "Show on specific page(s) Show on home page only Enter Slug, Part URL (E.g. prod…" at bounding box center [826, 141] width 189 height 76
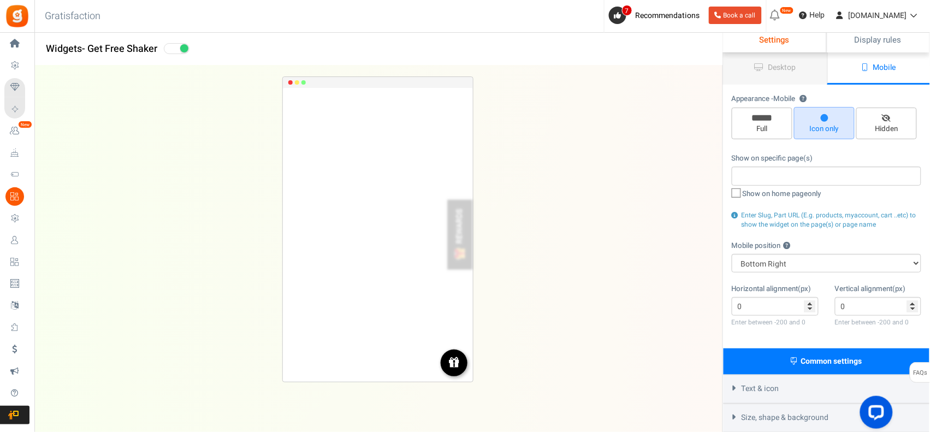
scroll to position [0, 0]
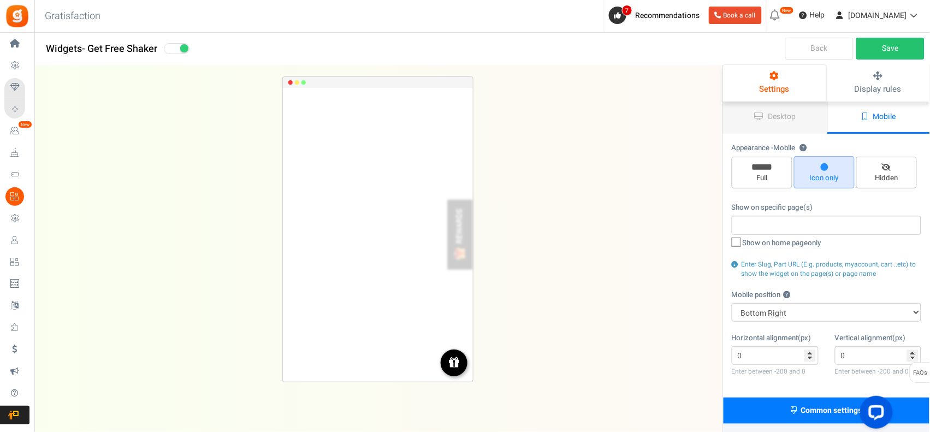
click at [875, 114] on span "Mobile" at bounding box center [884, 116] width 23 height 11
click at [776, 124] on link "Desktop" at bounding box center [775, 118] width 104 height 32
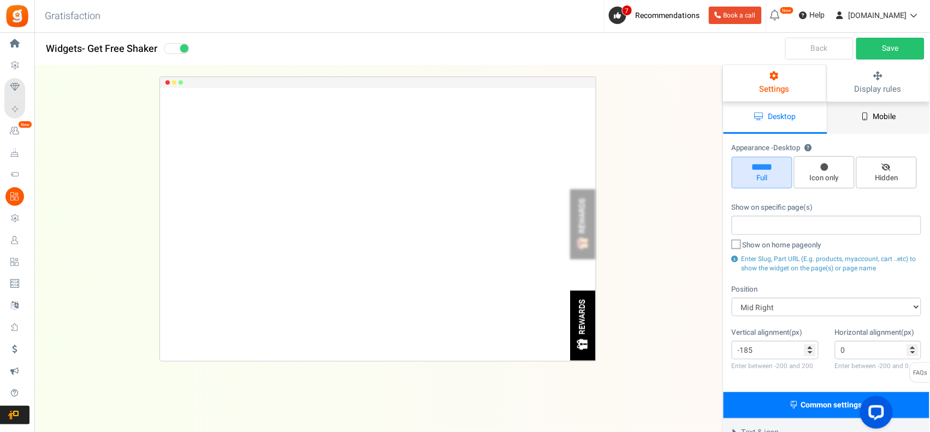
click at [864, 116] on icon at bounding box center [865, 116] width 6 height 8
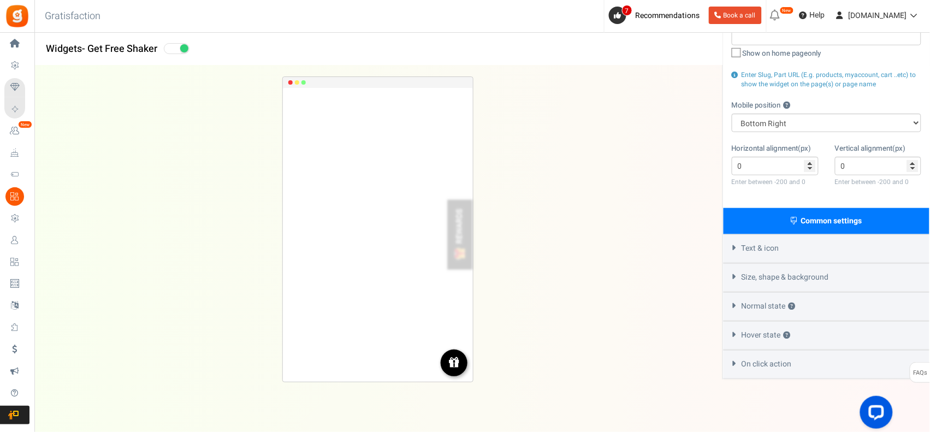
scroll to position [190, 0]
click at [789, 362] on span "On click action" at bounding box center [766, 363] width 50 height 11
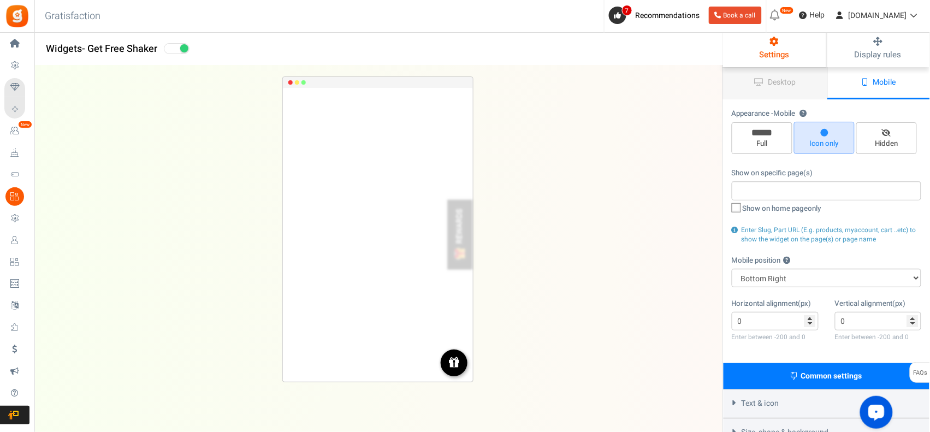
scroll to position [0, 0]
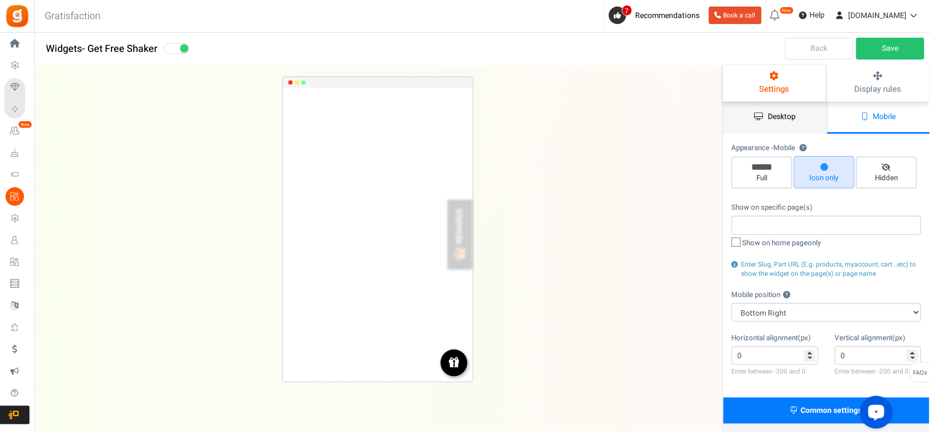
click at [784, 122] on span "Desktop" at bounding box center [782, 116] width 28 height 11
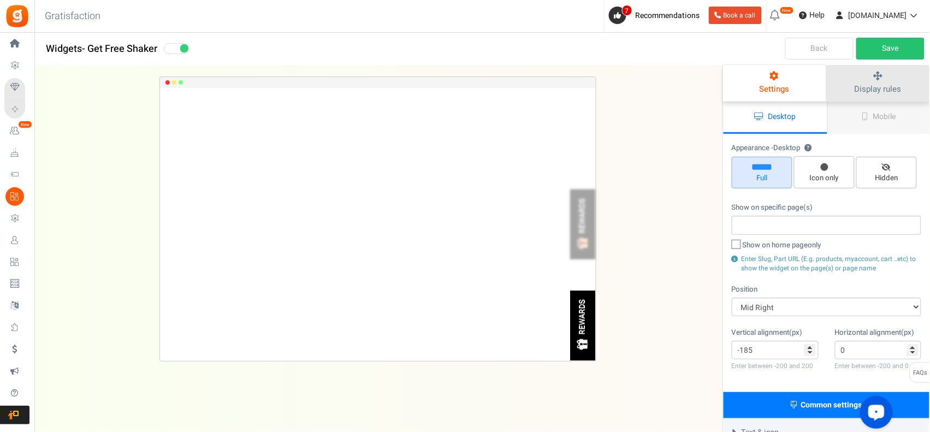
click at [874, 83] on span "Display rules" at bounding box center [877, 89] width 46 height 12
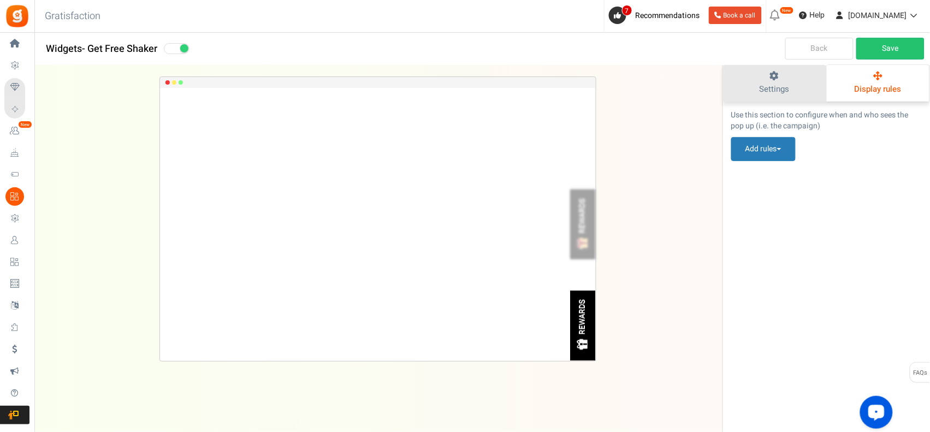
click at [787, 87] on span "Settings" at bounding box center [774, 89] width 30 height 12
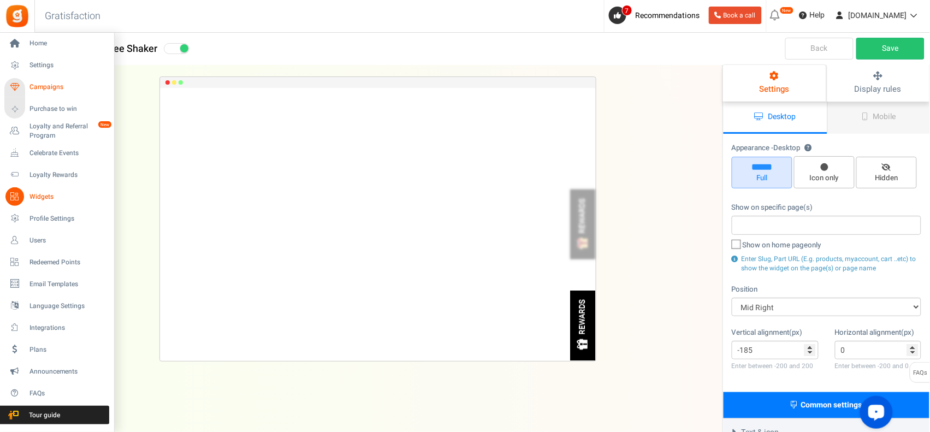
click at [39, 84] on span "Campaigns" at bounding box center [67, 86] width 76 height 9
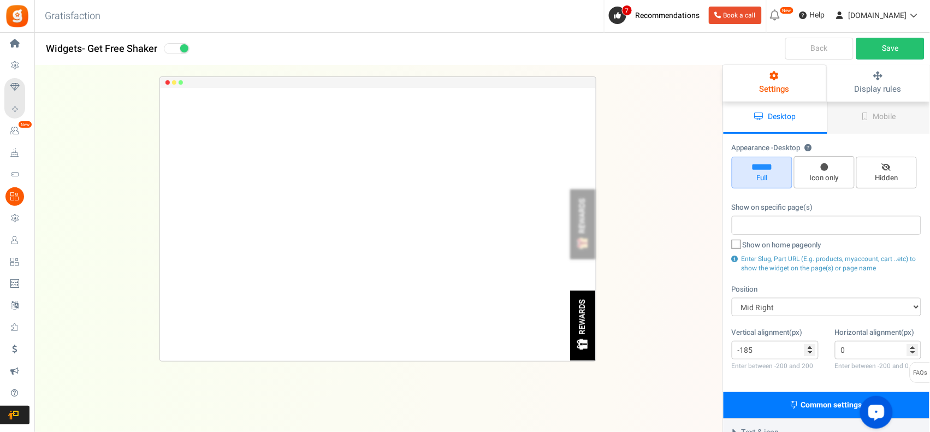
click at [815, 50] on link "Back" at bounding box center [819, 49] width 68 height 22
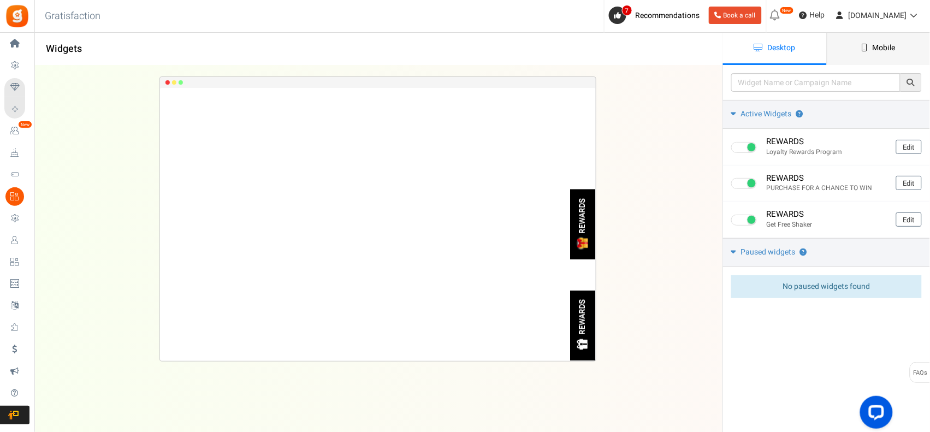
click at [891, 50] on span "Mobile" at bounding box center [883, 47] width 23 height 11
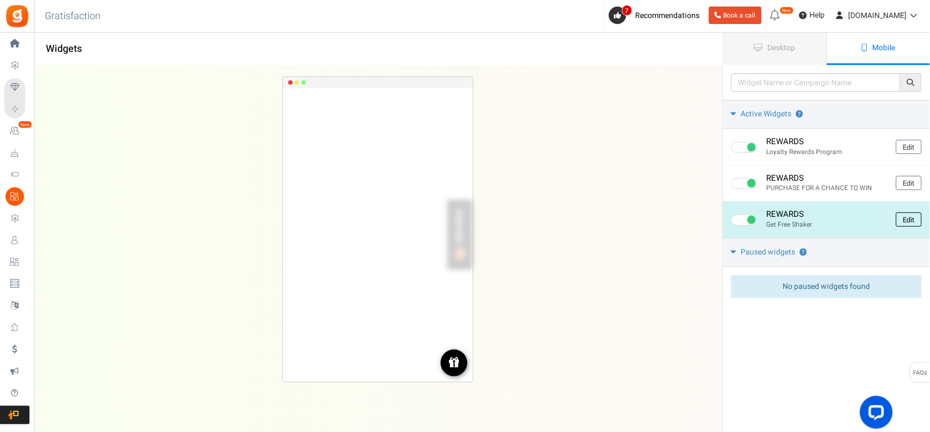
click at [908, 219] on link "Edit" at bounding box center [909, 219] width 26 height 14
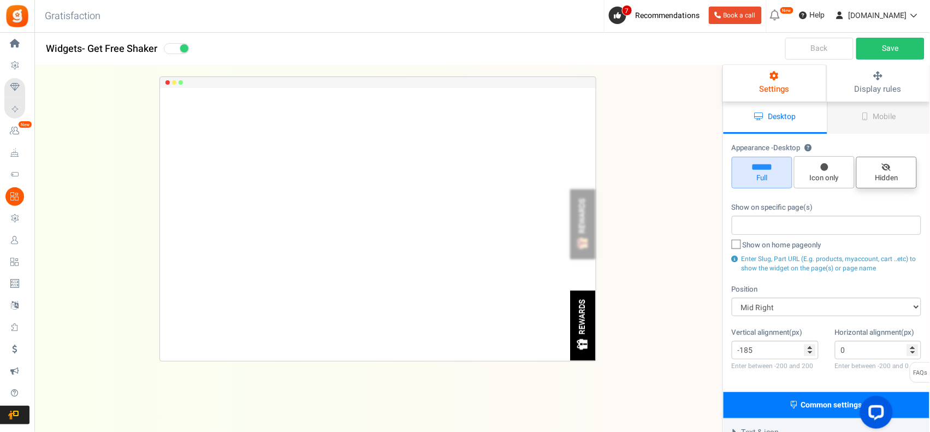
click at [878, 165] on span "Hidden" at bounding box center [886, 173] width 61 height 32
click at [887, 165] on input "Hidden" at bounding box center [890, 162] width 7 height 7
radio input "true"
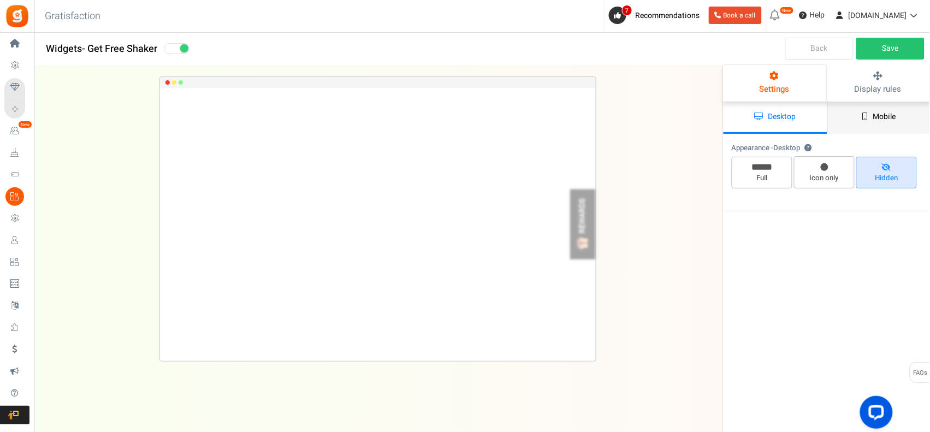
click at [864, 119] on icon at bounding box center [865, 116] width 6 height 8
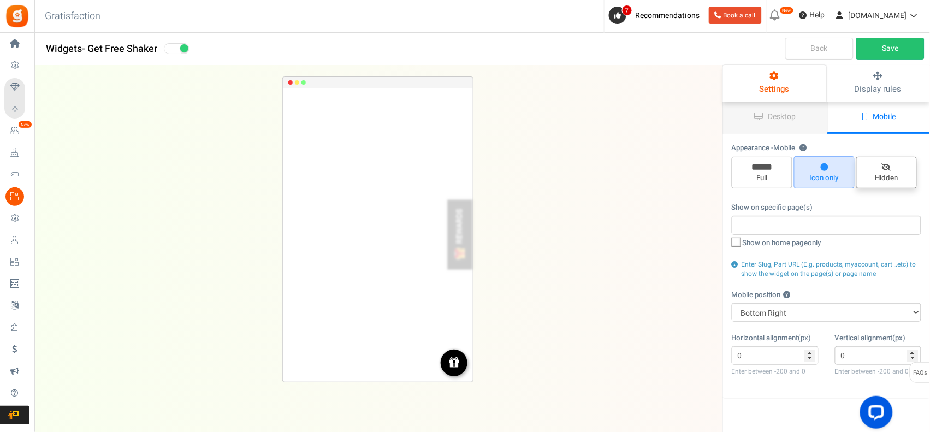
click at [888, 167] on icon at bounding box center [886, 167] width 9 height 7
click at [888, 166] on input "Hidden" at bounding box center [890, 162] width 7 height 7
radio input "true"
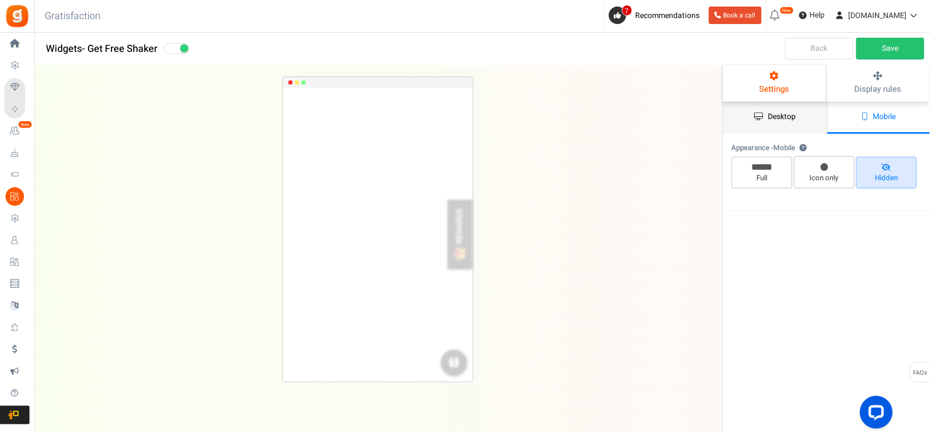
click at [782, 115] on span "Desktop" at bounding box center [782, 116] width 28 height 11
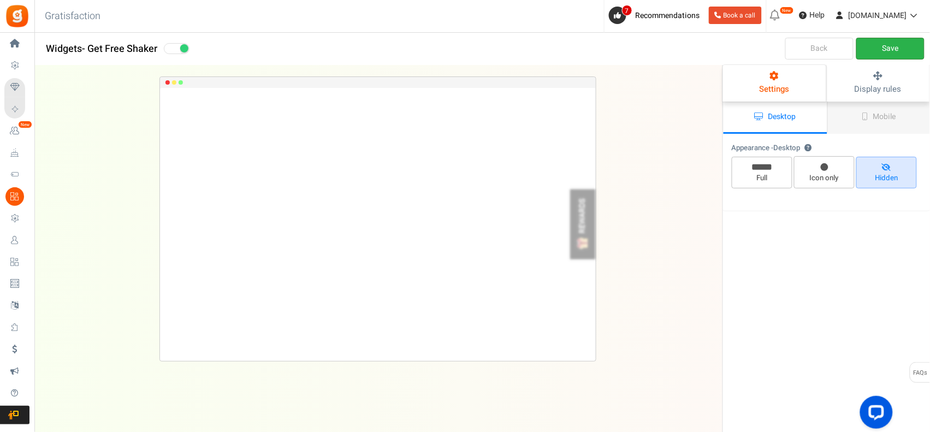
click at [884, 43] on link "Save" at bounding box center [890, 49] width 68 height 22
click at [798, 50] on link "Back" at bounding box center [819, 49] width 68 height 22
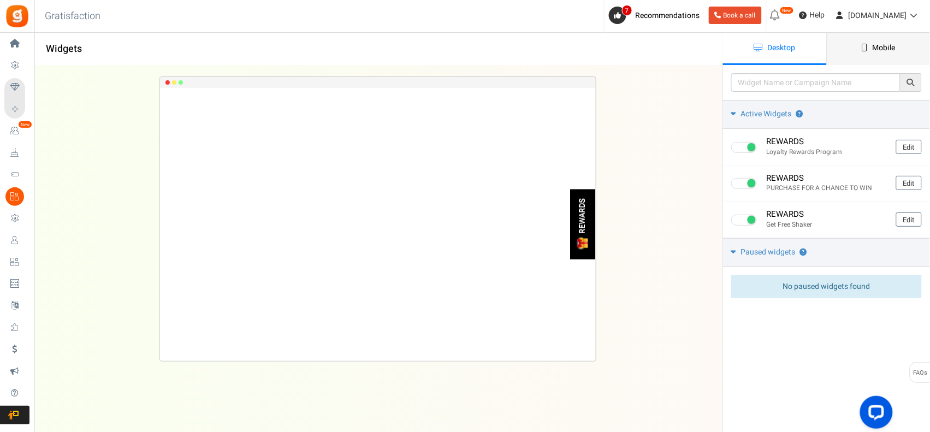
click at [880, 42] on span "Mobile" at bounding box center [883, 47] width 23 height 11
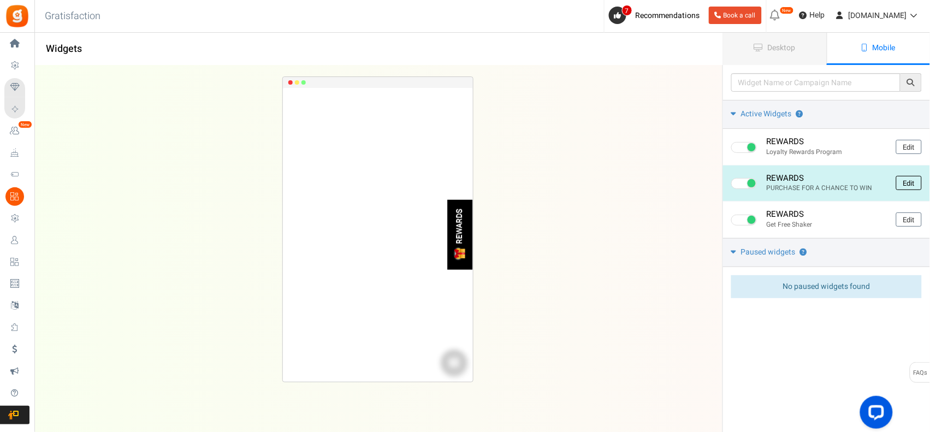
click at [911, 181] on link "Edit" at bounding box center [909, 183] width 26 height 14
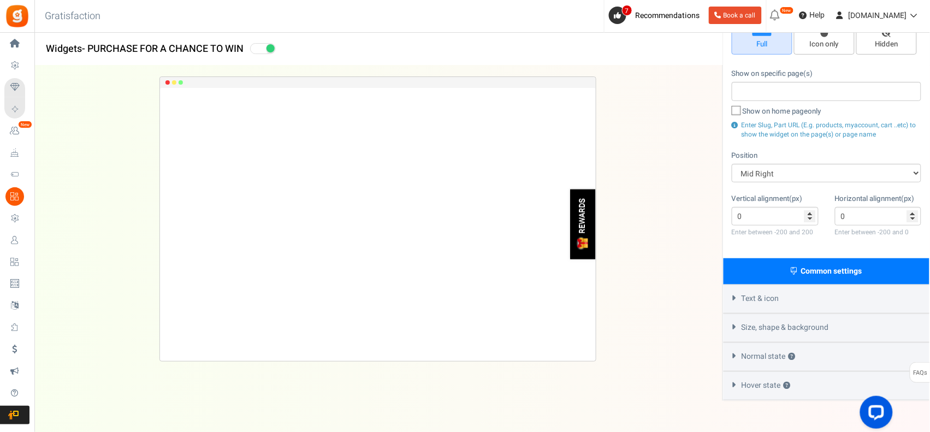
scroll to position [156, 0]
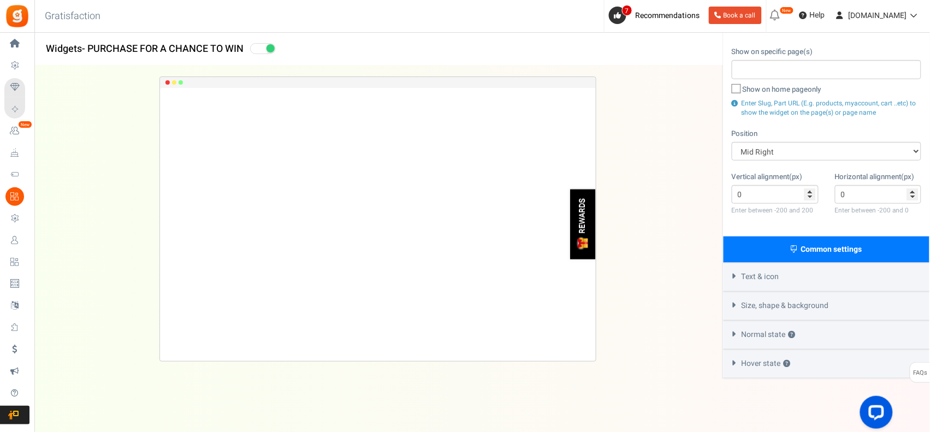
click at [836, 352] on div "Hover state ?" at bounding box center [826, 363] width 206 height 29
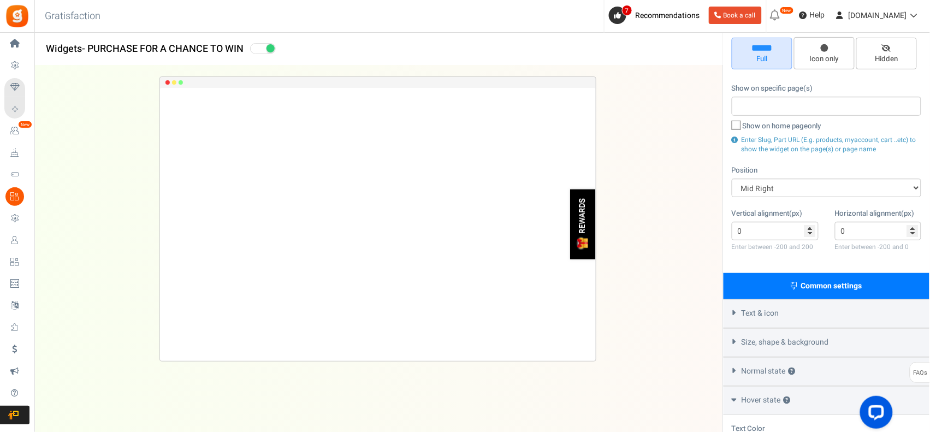
scroll to position [0, 0]
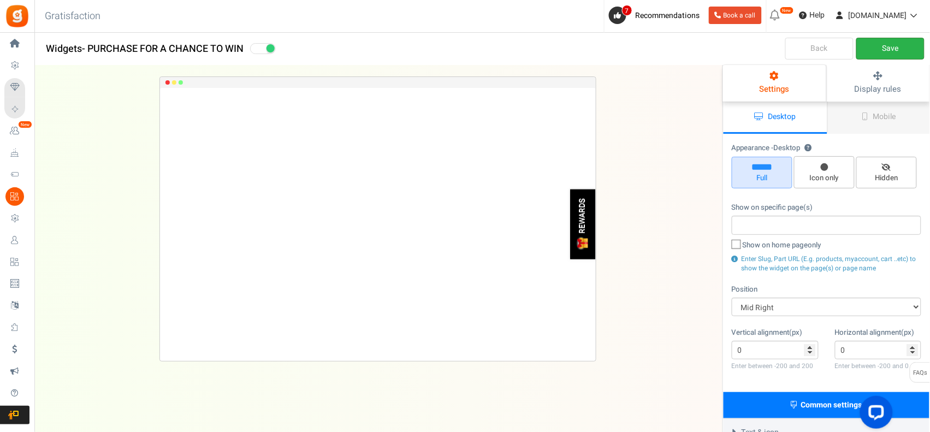
click at [898, 45] on link "Save" at bounding box center [890, 49] width 68 height 22
click at [866, 116] on icon at bounding box center [865, 116] width 6 height 8
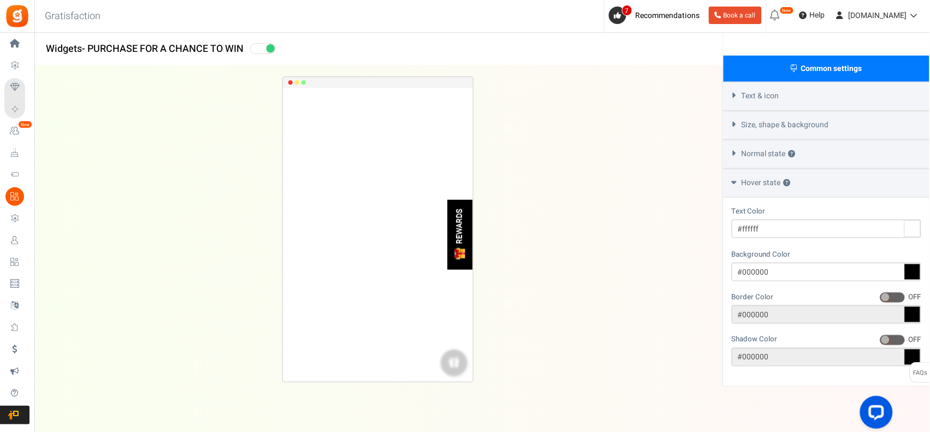
scroll to position [305, 0]
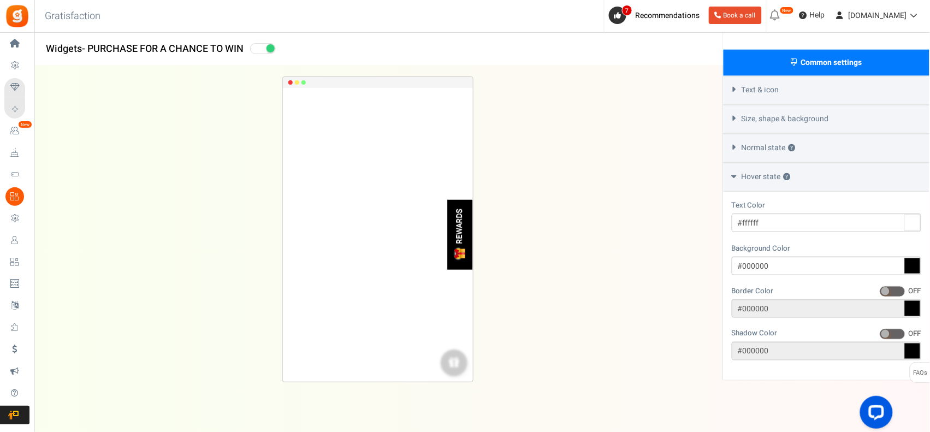
click at [836, 146] on div "Normal state ?" at bounding box center [826, 148] width 206 height 29
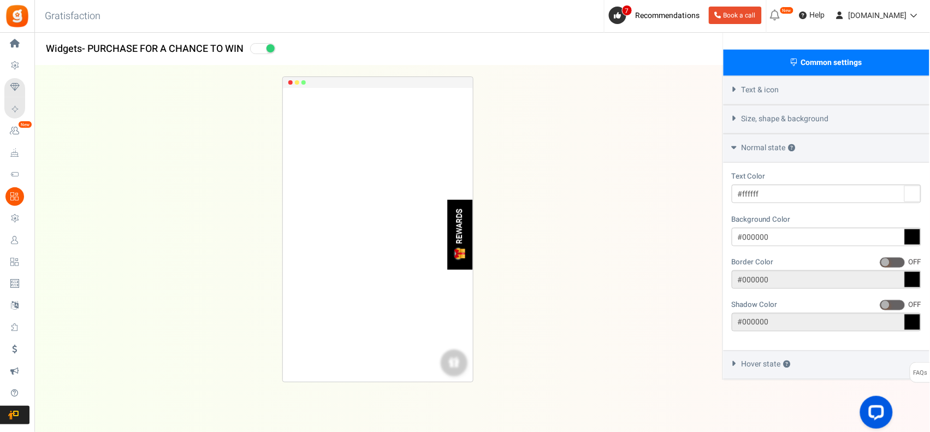
click at [830, 108] on div "Size, shape & background" at bounding box center [826, 119] width 206 height 29
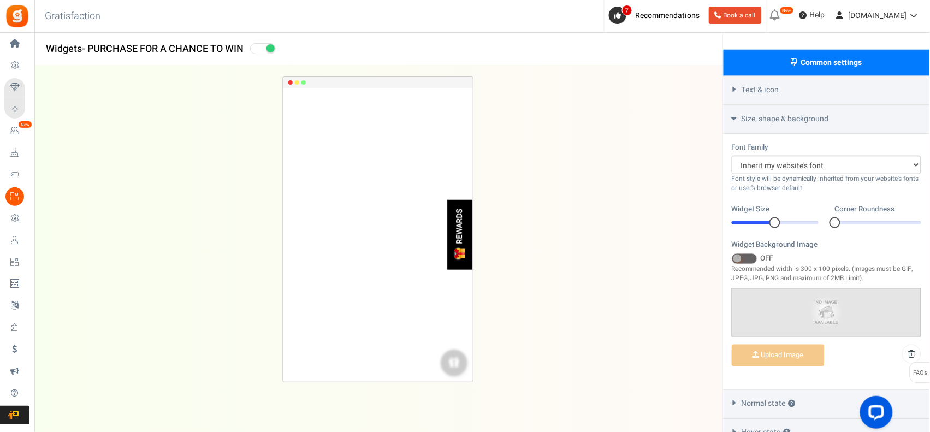
click at [829, 96] on div "Text & icon" at bounding box center [826, 90] width 206 height 29
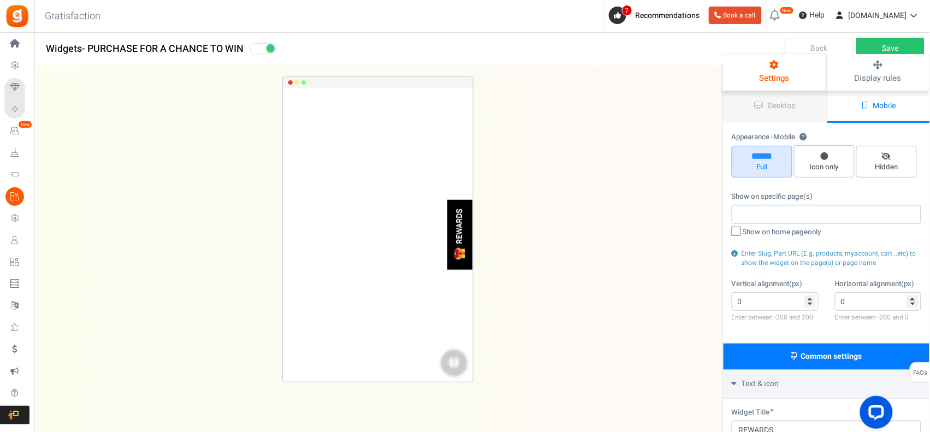
scroll to position [0, 0]
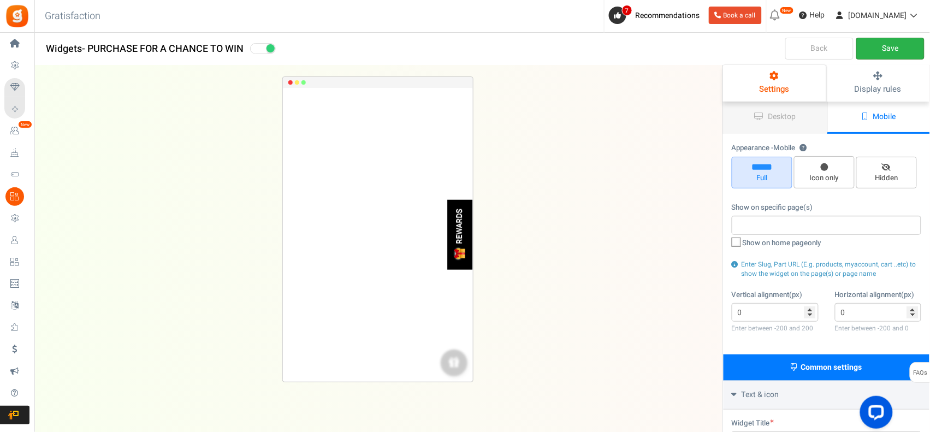
click at [885, 47] on link "Save" at bounding box center [890, 49] width 68 height 22
click at [833, 49] on link "Back" at bounding box center [819, 49] width 68 height 22
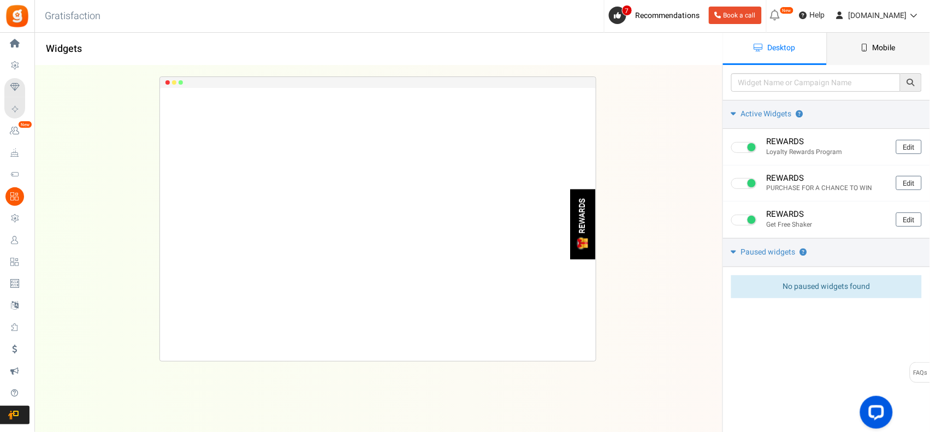
click at [888, 53] on span "Mobile" at bounding box center [883, 47] width 23 height 11
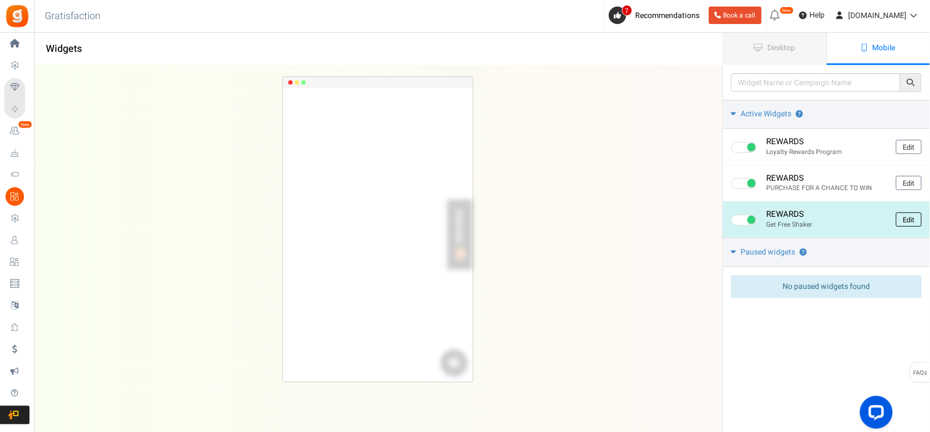
click at [910, 219] on link "Edit" at bounding box center [909, 219] width 26 height 14
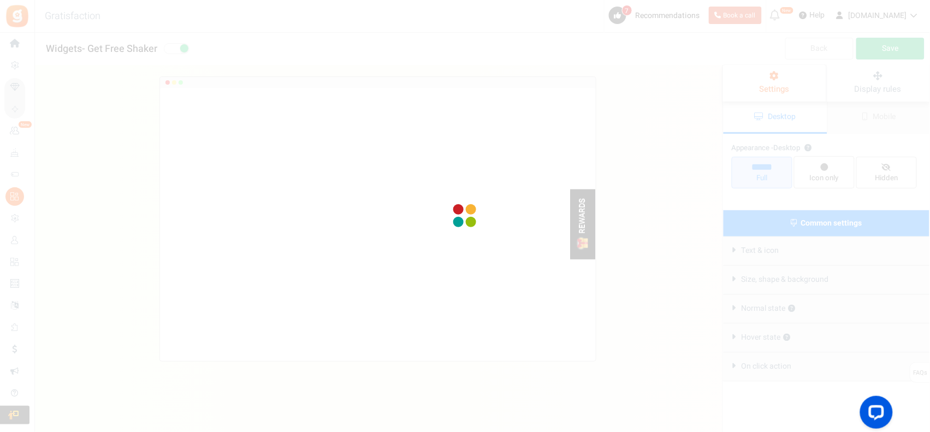
radio input "true"
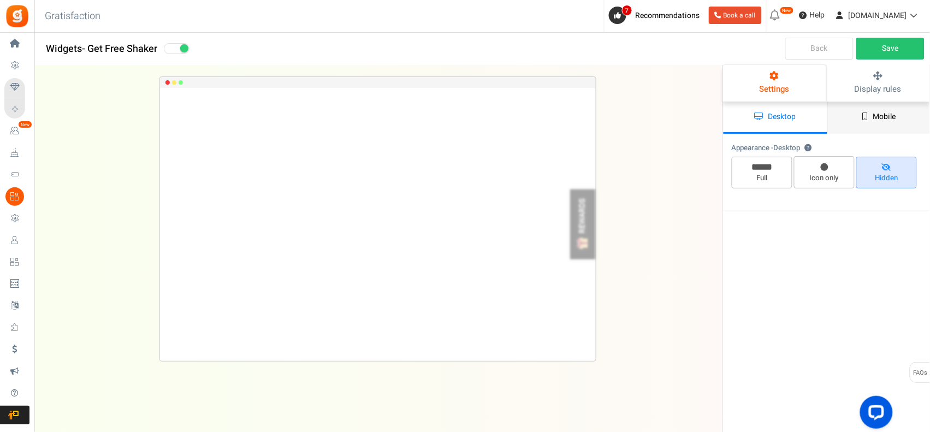
click at [878, 112] on span "Mobile" at bounding box center [884, 116] width 23 height 11
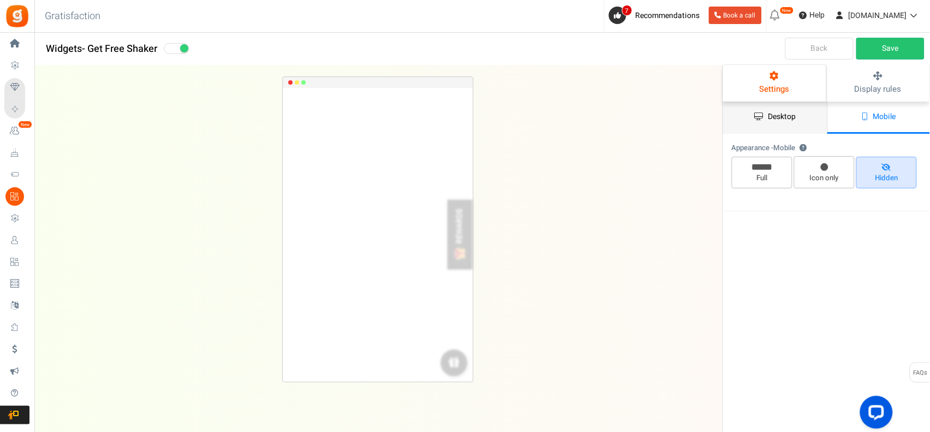
click at [781, 126] on link "Desktop" at bounding box center [775, 118] width 104 height 32
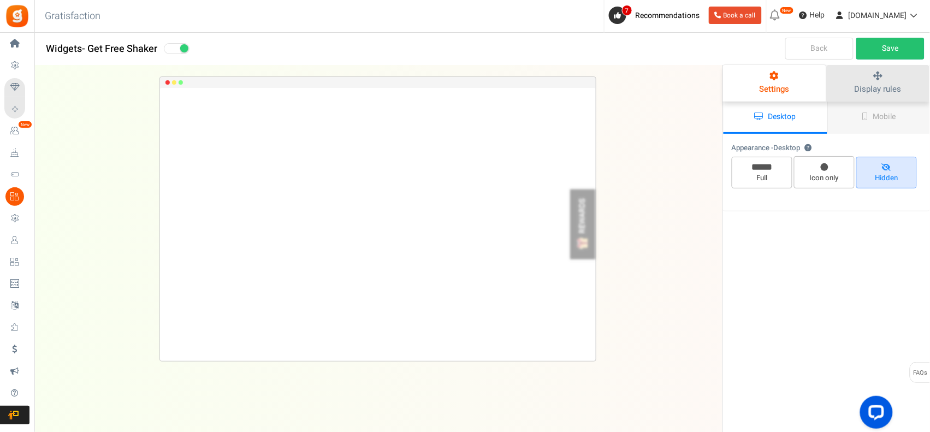
click at [886, 93] on span "Display rules" at bounding box center [877, 89] width 46 height 12
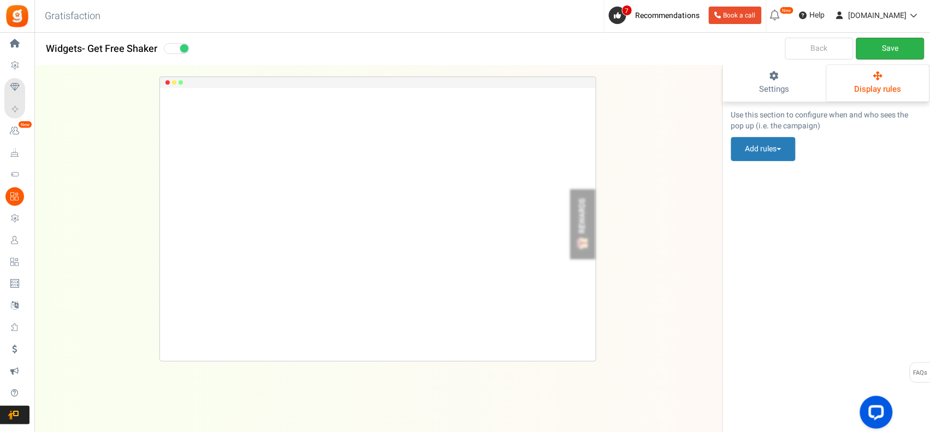
click at [897, 53] on link "Save" at bounding box center [890, 49] width 68 height 22
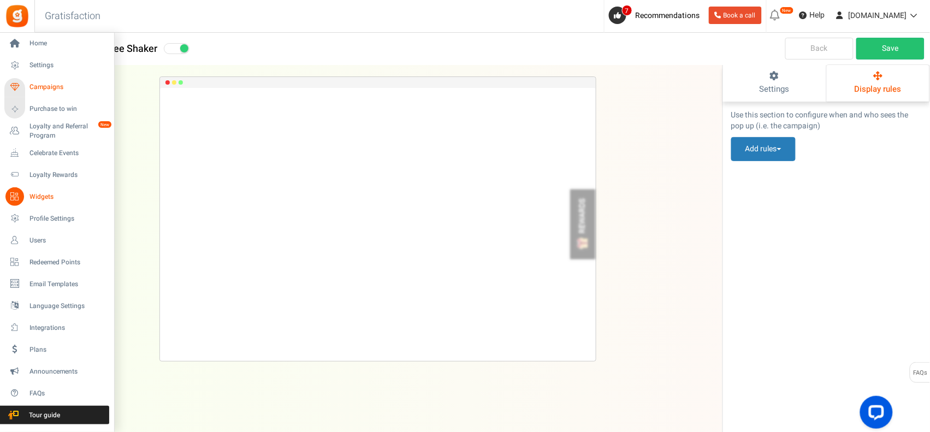
click at [17, 86] on icon at bounding box center [14, 87] width 19 height 19
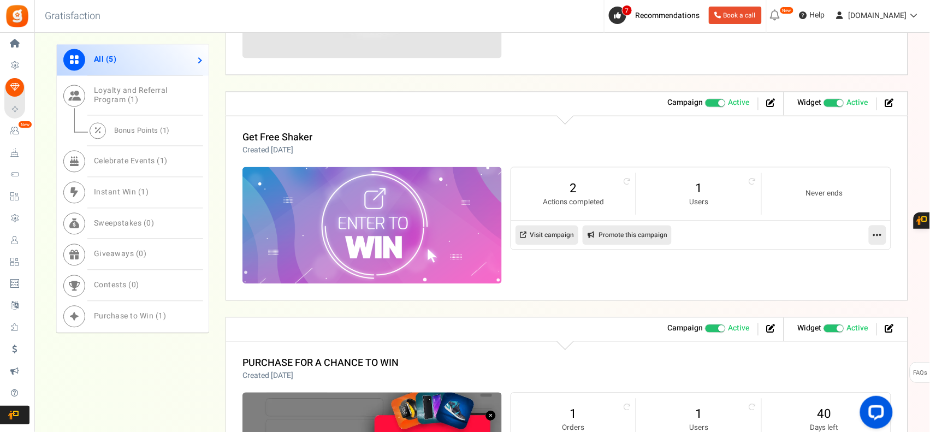
scroll to position [546, 0]
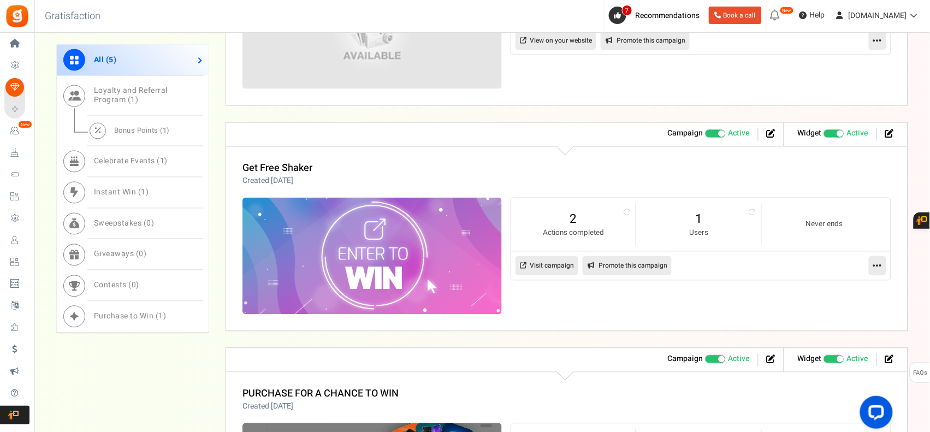
click at [884, 269] on link at bounding box center [877, 266] width 17 height 20
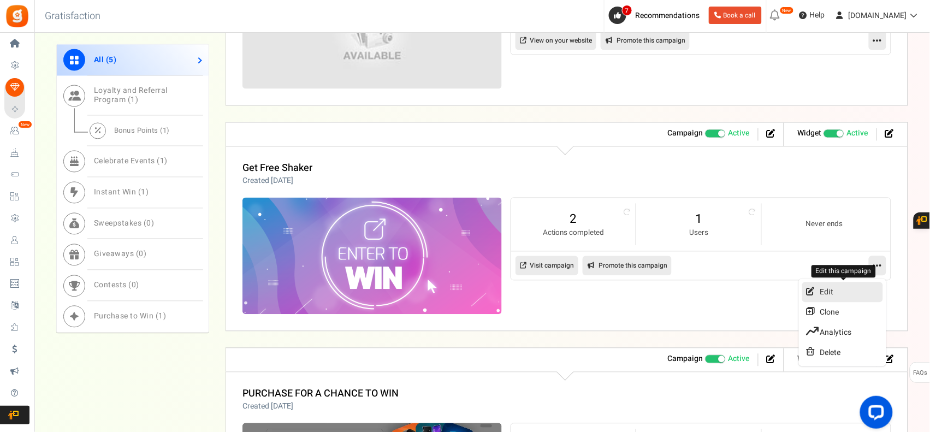
click at [834, 290] on link "Edit" at bounding box center [842, 292] width 81 height 20
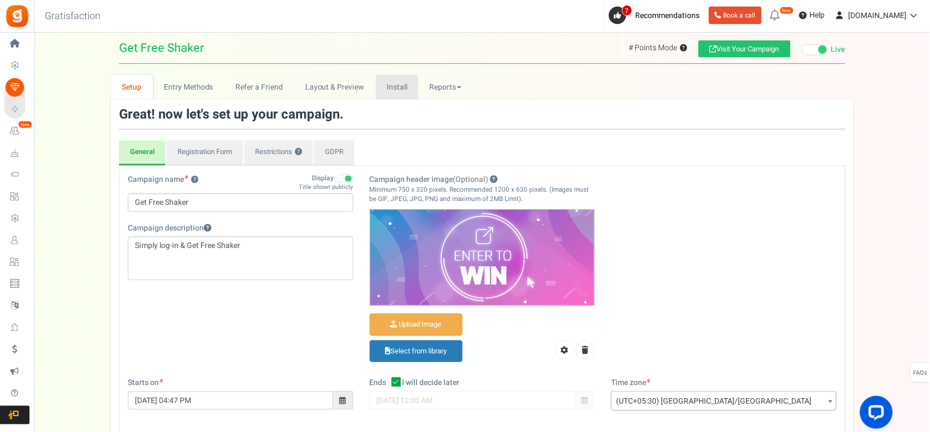
click at [397, 89] on link "Install" at bounding box center [397, 87] width 43 height 25
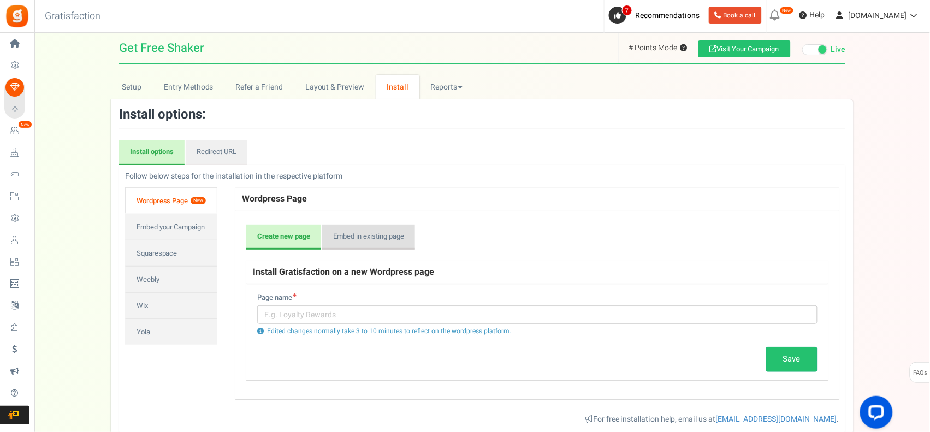
click at [401, 234] on link "Embed in existing page" at bounding box center [368, 237] width 93 height 25
